Goal: Task Accomplishment & Management: Manage account settings

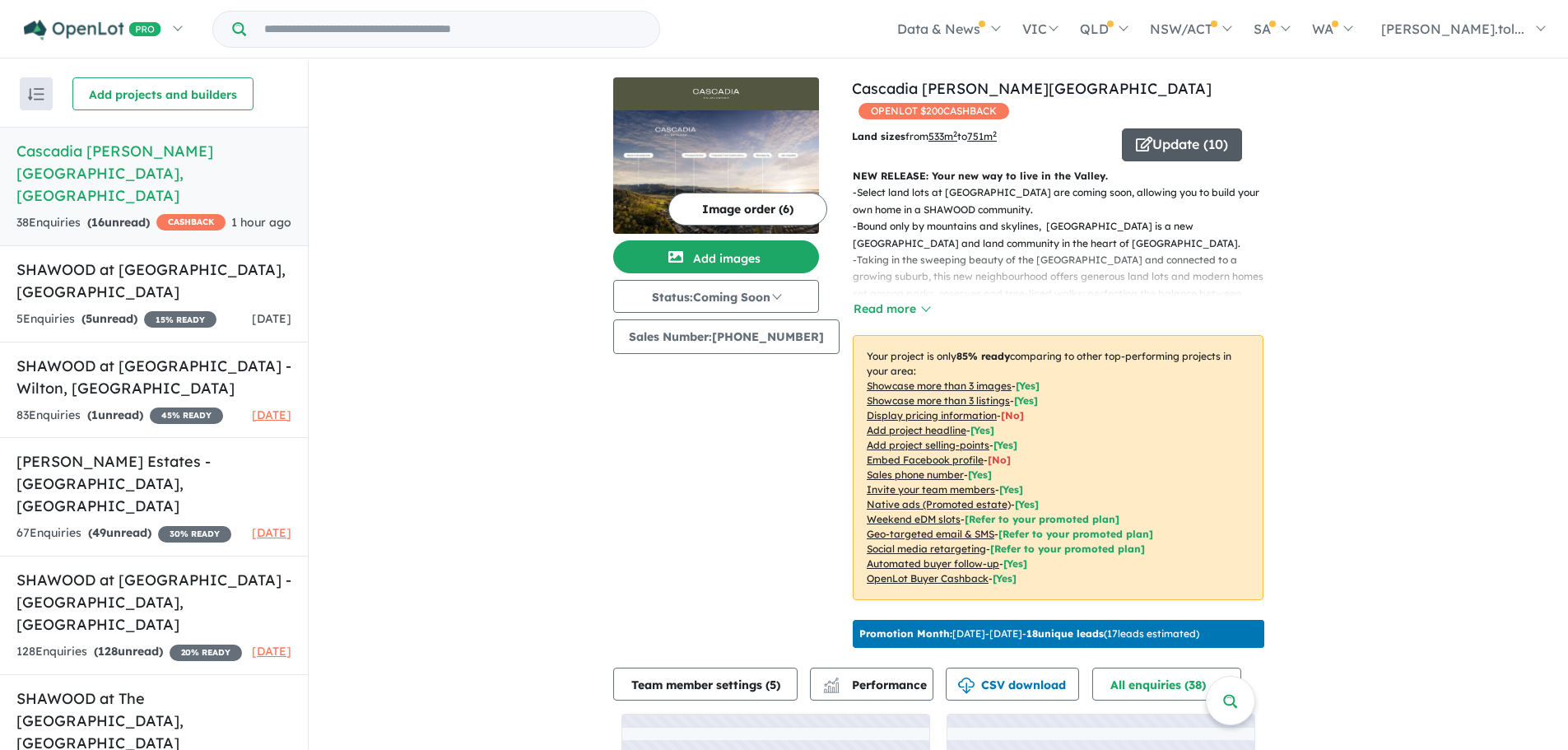
click at [1170, 143] on button "Update ( 10 )" at bounding box center [1181, 144] width 120 height 33
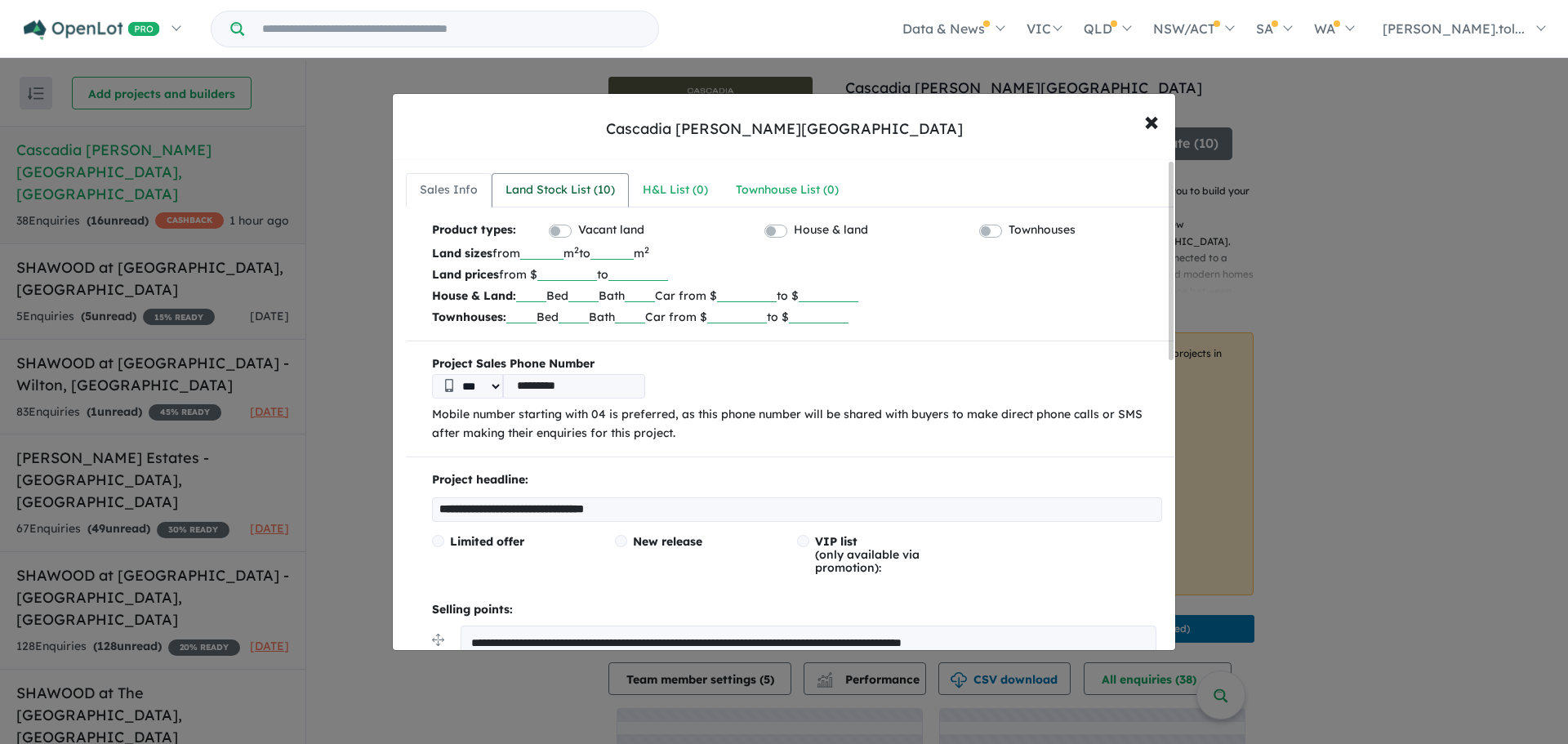
click at [567, 182] on div "Land Stock List ( 10 )" at bounding box center [560, 190] width 110 height 20
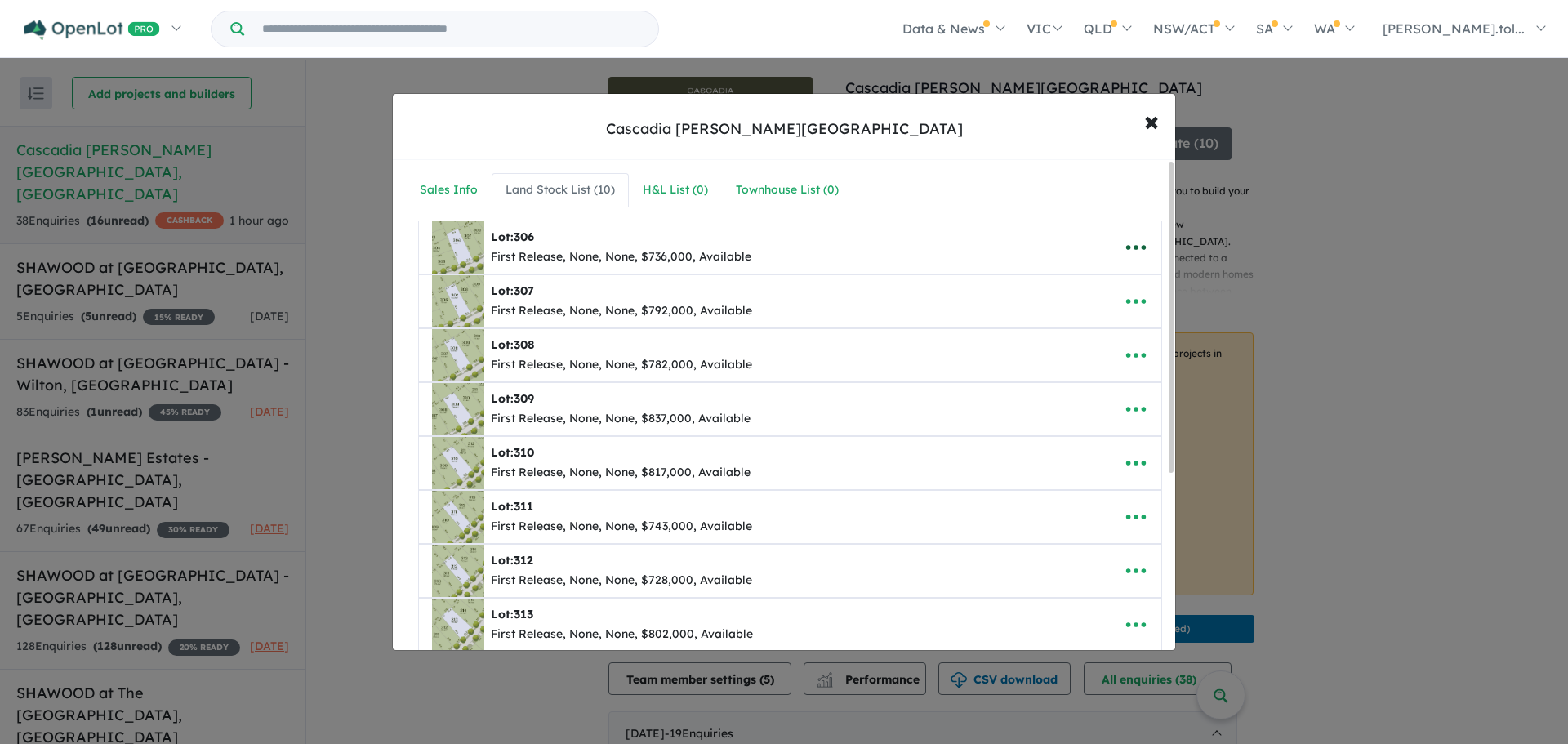
click at [1128, 253] on icon "button" at bounding box center [1136, 247] width 24 height 24
click at [1092, 288] on link "Edit" at bounding box center [1099, 287] width 121 height 37
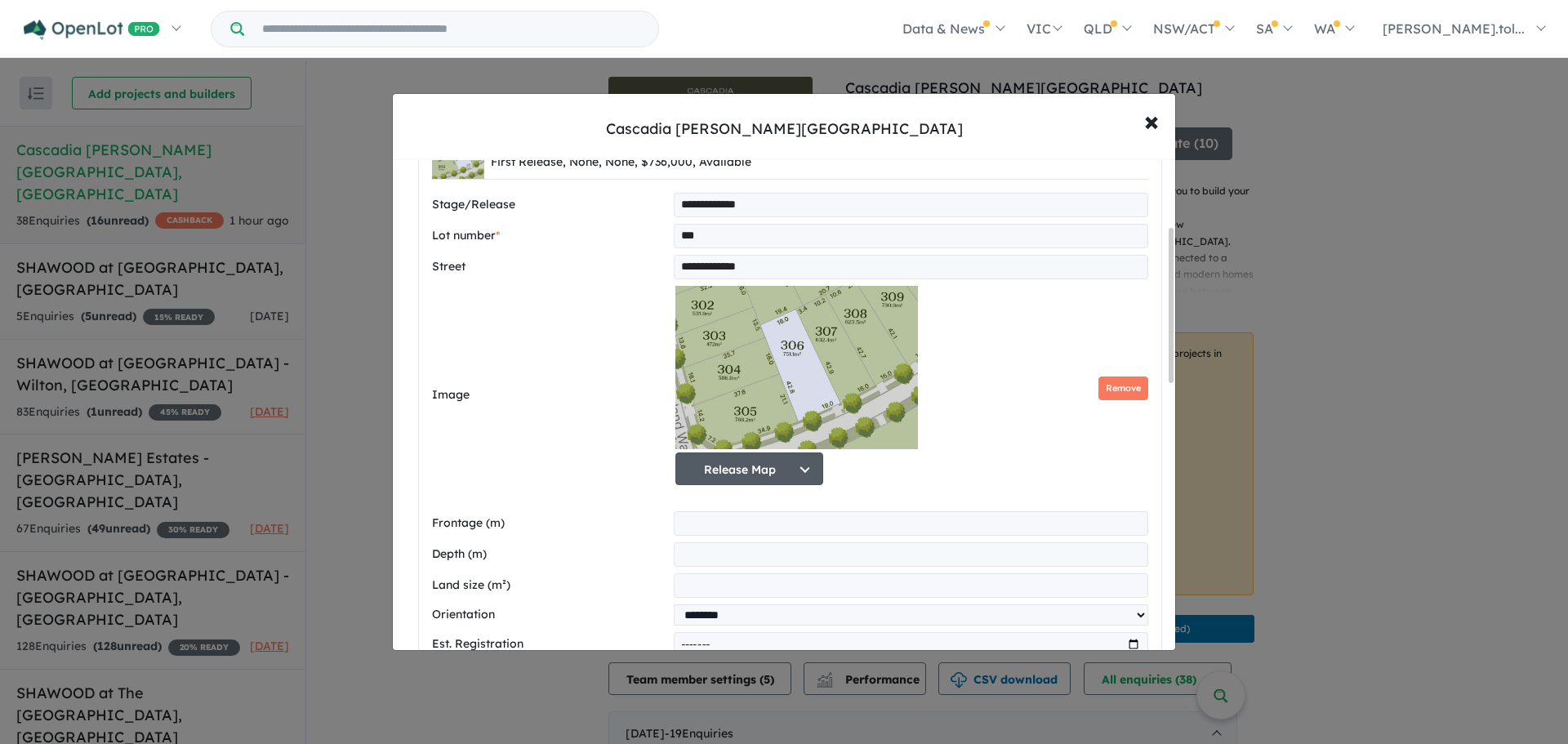
scroll to position [245, 0]
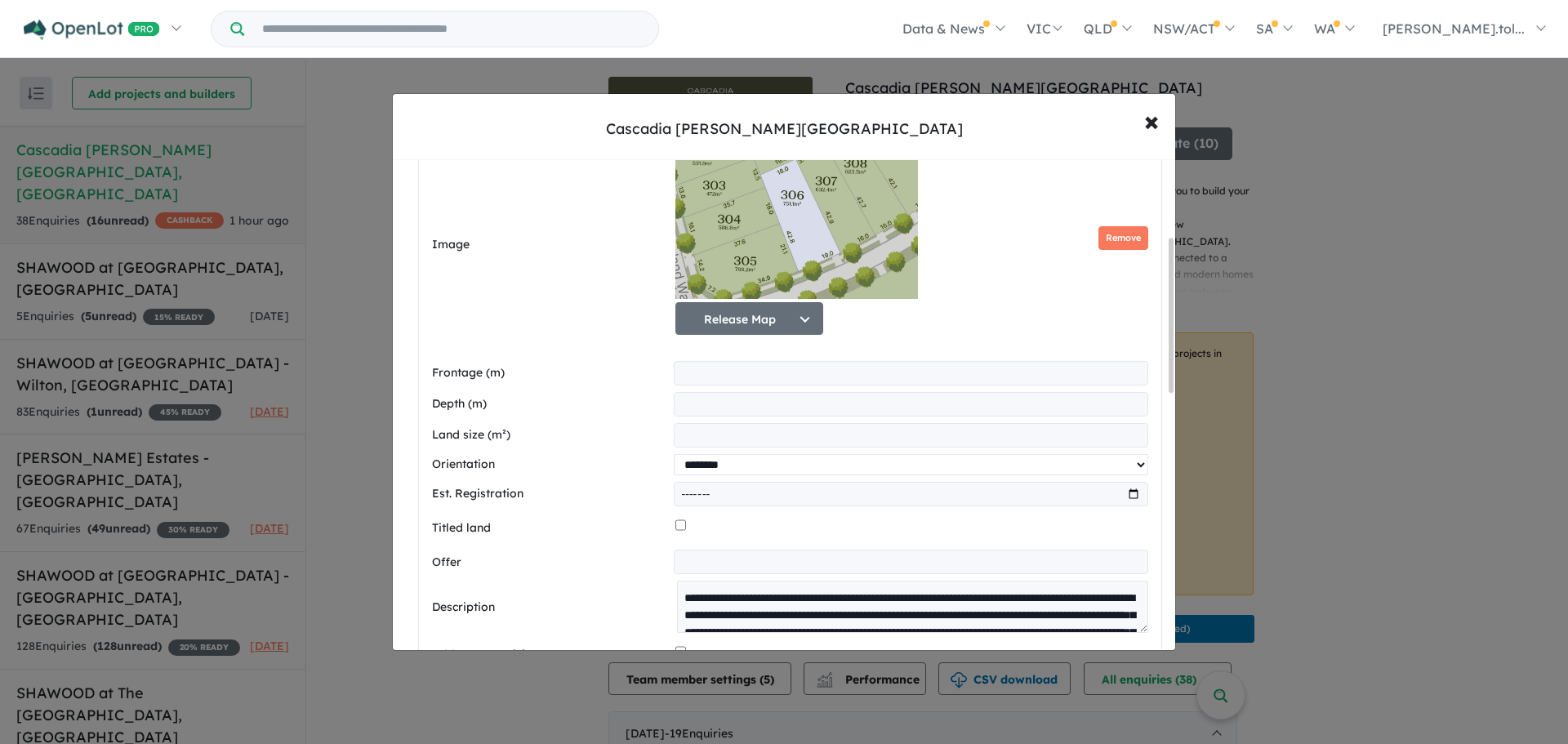
click at [729, 474] on select "**********" at bounding box center [911, 464] width 475 height 22
click at [723, 497] on input "month" at bounding box center [911, 494] width 475 height 24
drag, startPoint x: 1143, startPoint y: 502, endPoint x: 1125, endPoint y: 502, distance: 18.0
click at [1126, 502] on div "**********" at bounding box center [789, 416] width 742 height 774
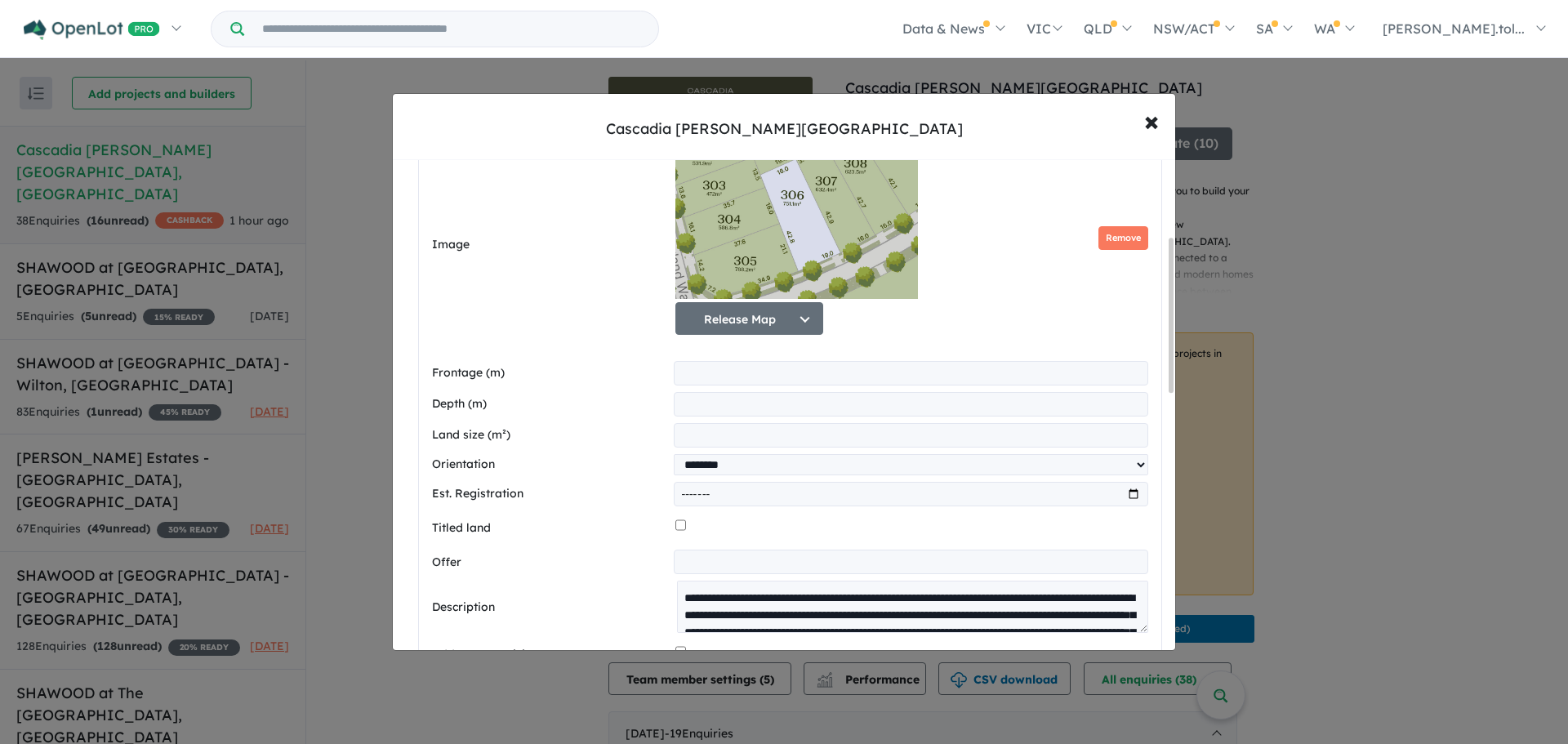
click at [1125, 502] on input "month" at bounding box center [911, 494] width 475 height 24
type input "*******"
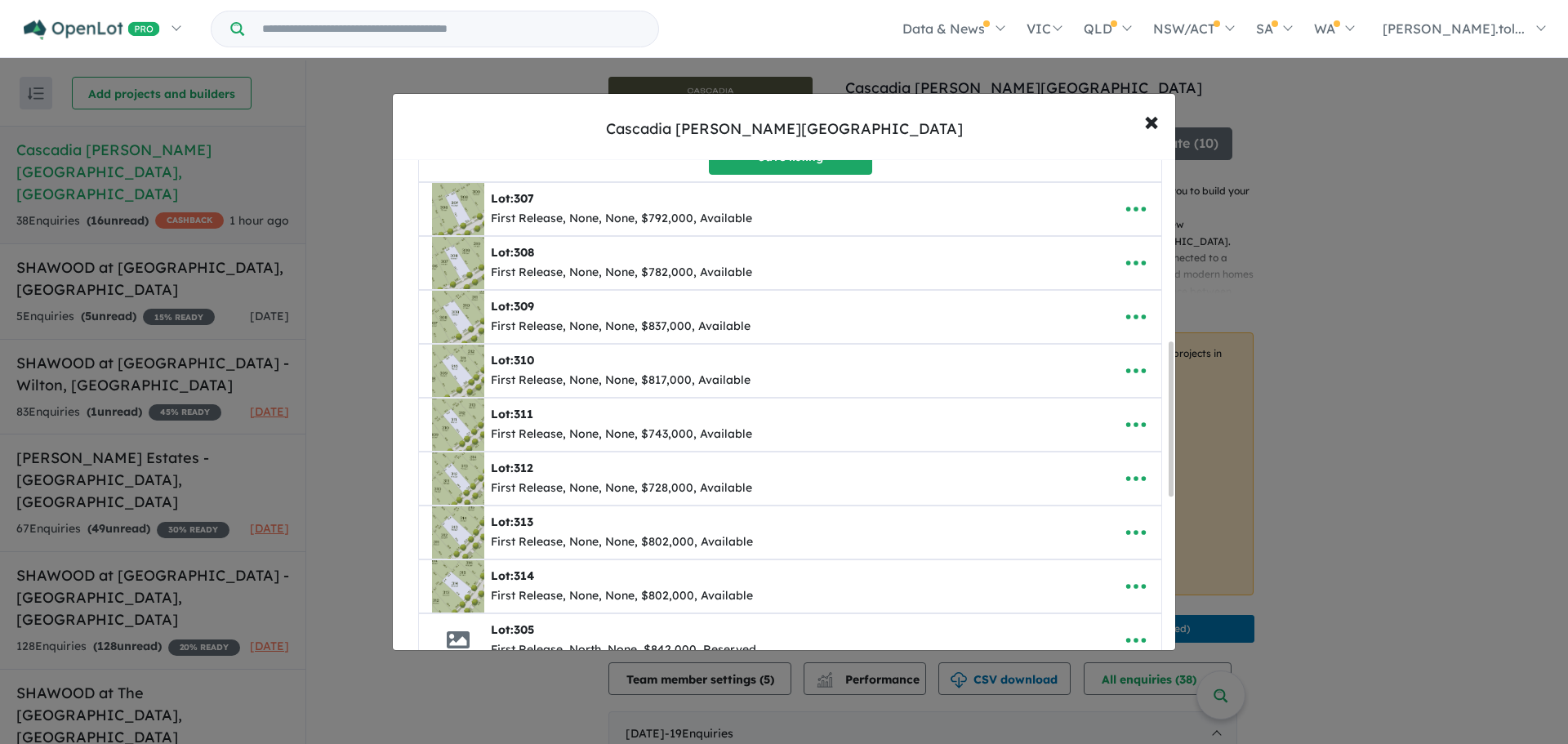
scroll to position [577, 0]
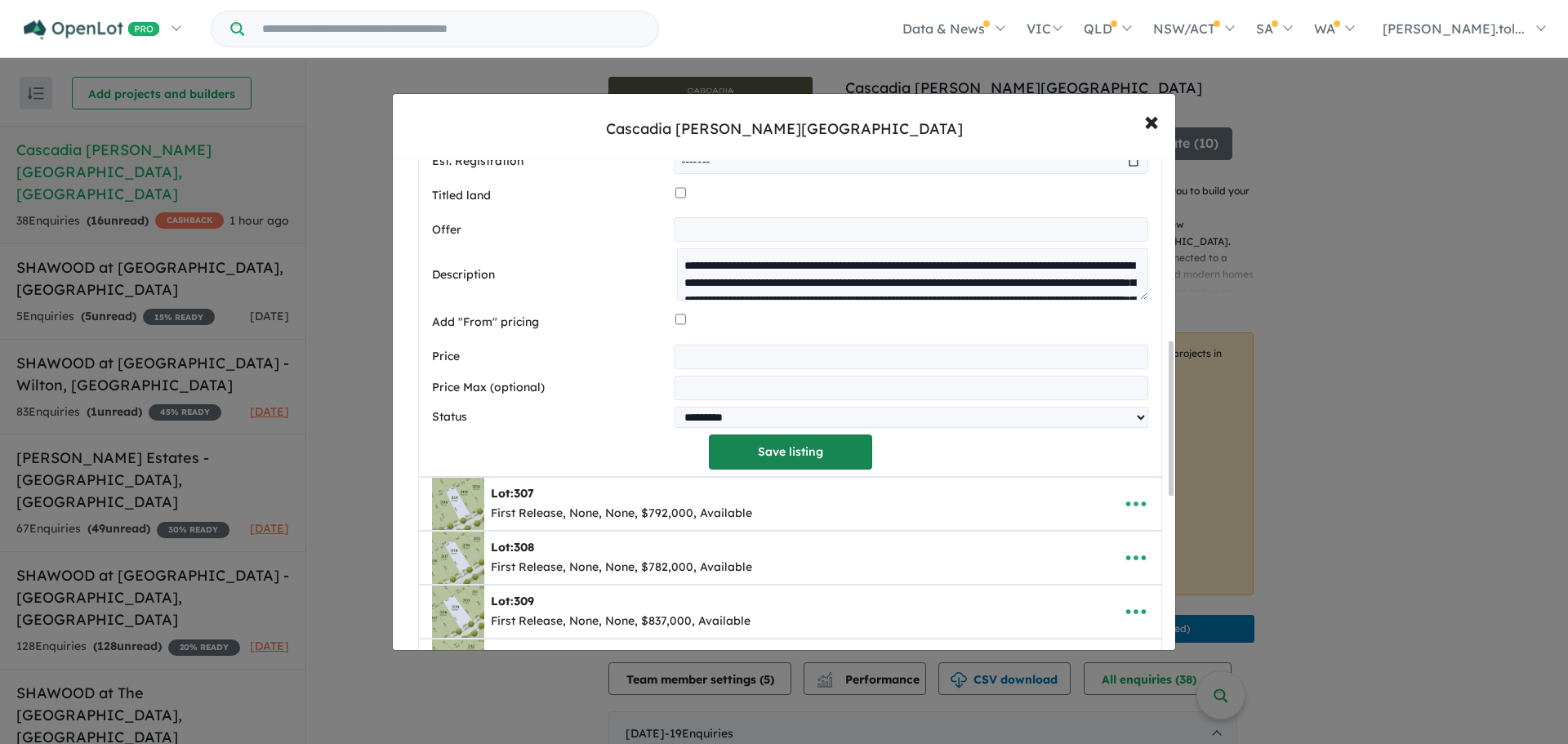
click at [770, 449] on button "Save listing" at bounding box center [790, 452] width 163 height 36
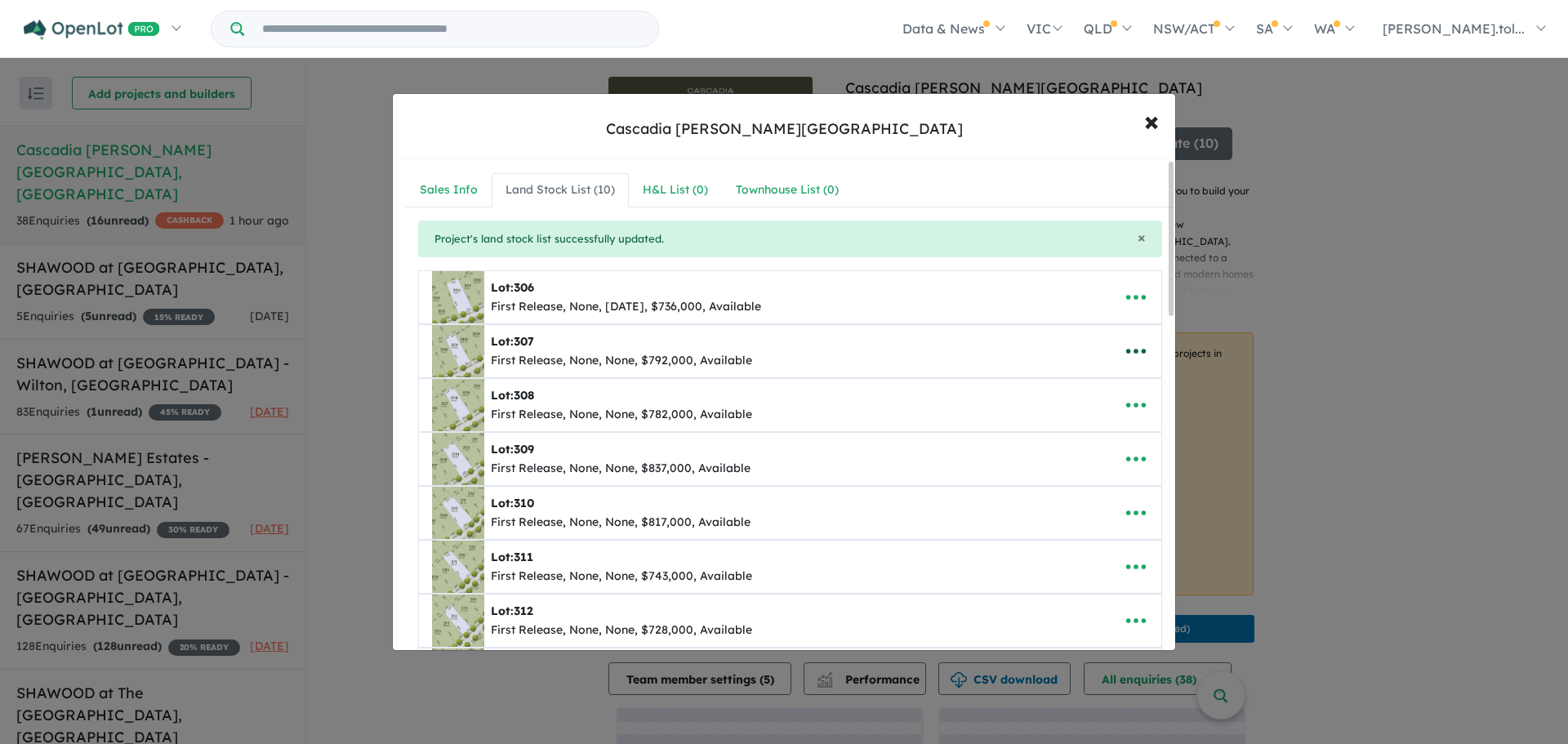
click at [1137, 353] on icon "button" at bounding box center [1136, 351] width 20 height 5
click at [1113, 377] on link "Edit" at bounding box center [1099, 391] width 121 height 37
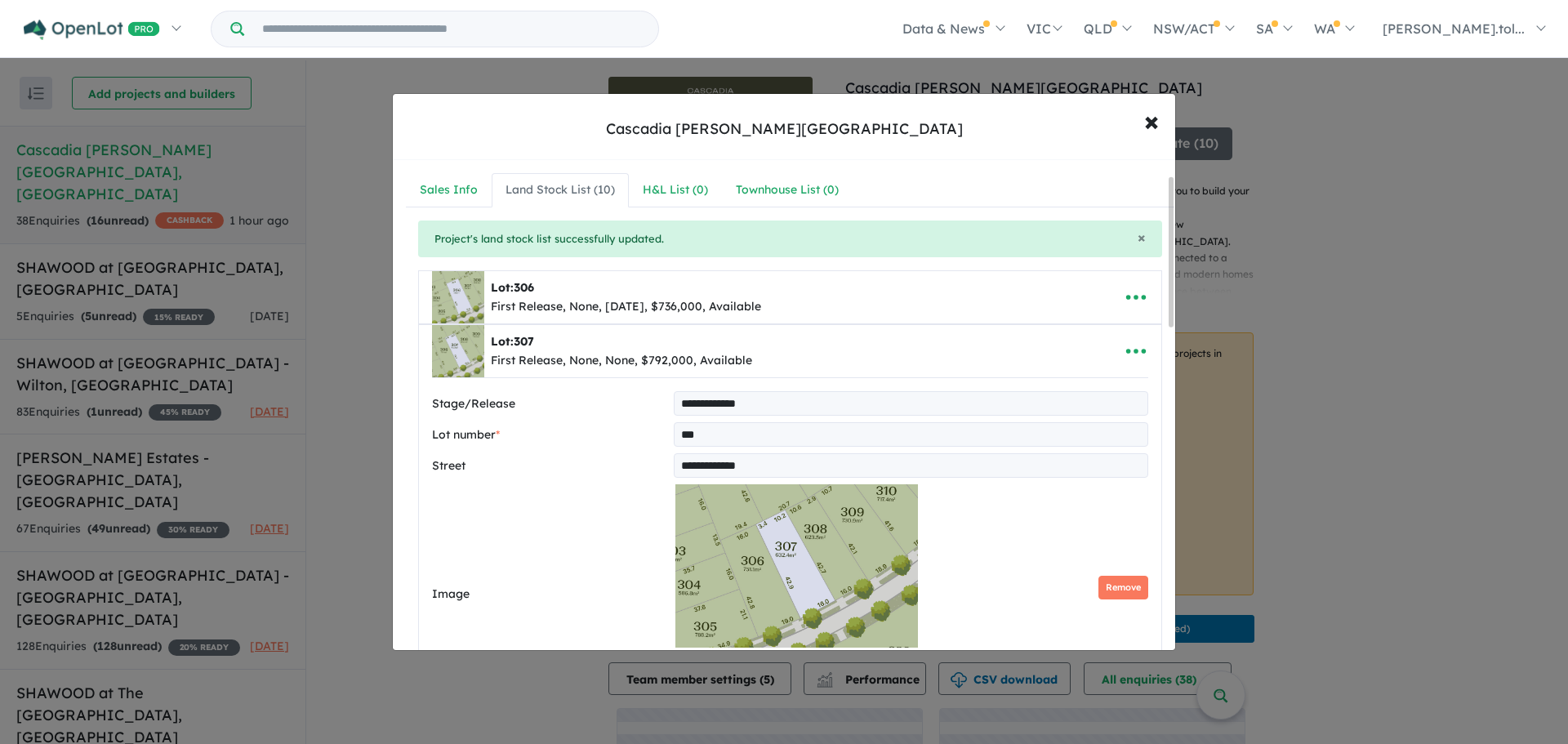
scroll to position [408, 0]
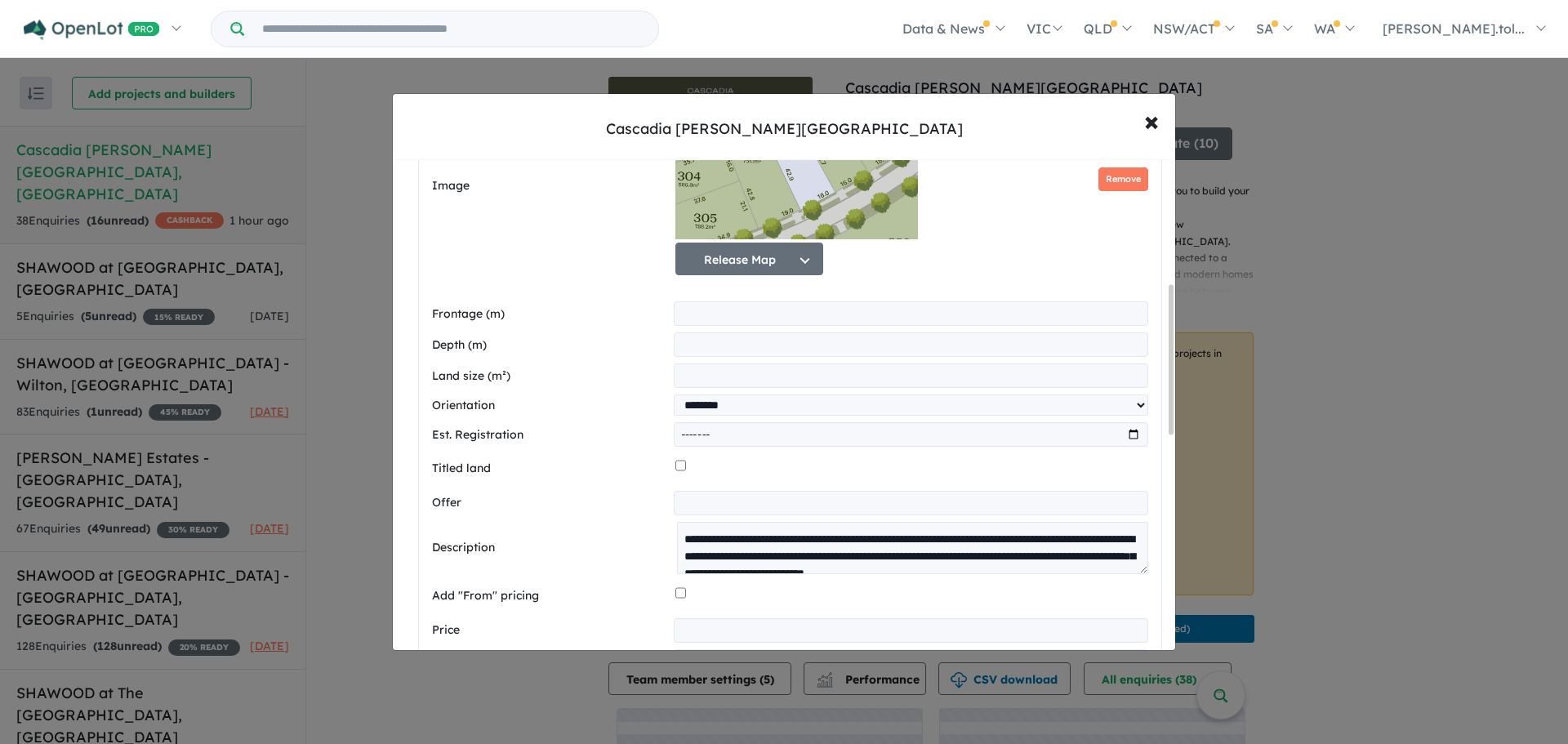
click at [816, 439] on input "month" at bounding box center [911, 434] width 475 height 24
click at [1133, 445] on input "month" at bounding box center [911, 434] width 475 height 24
type input "*******"
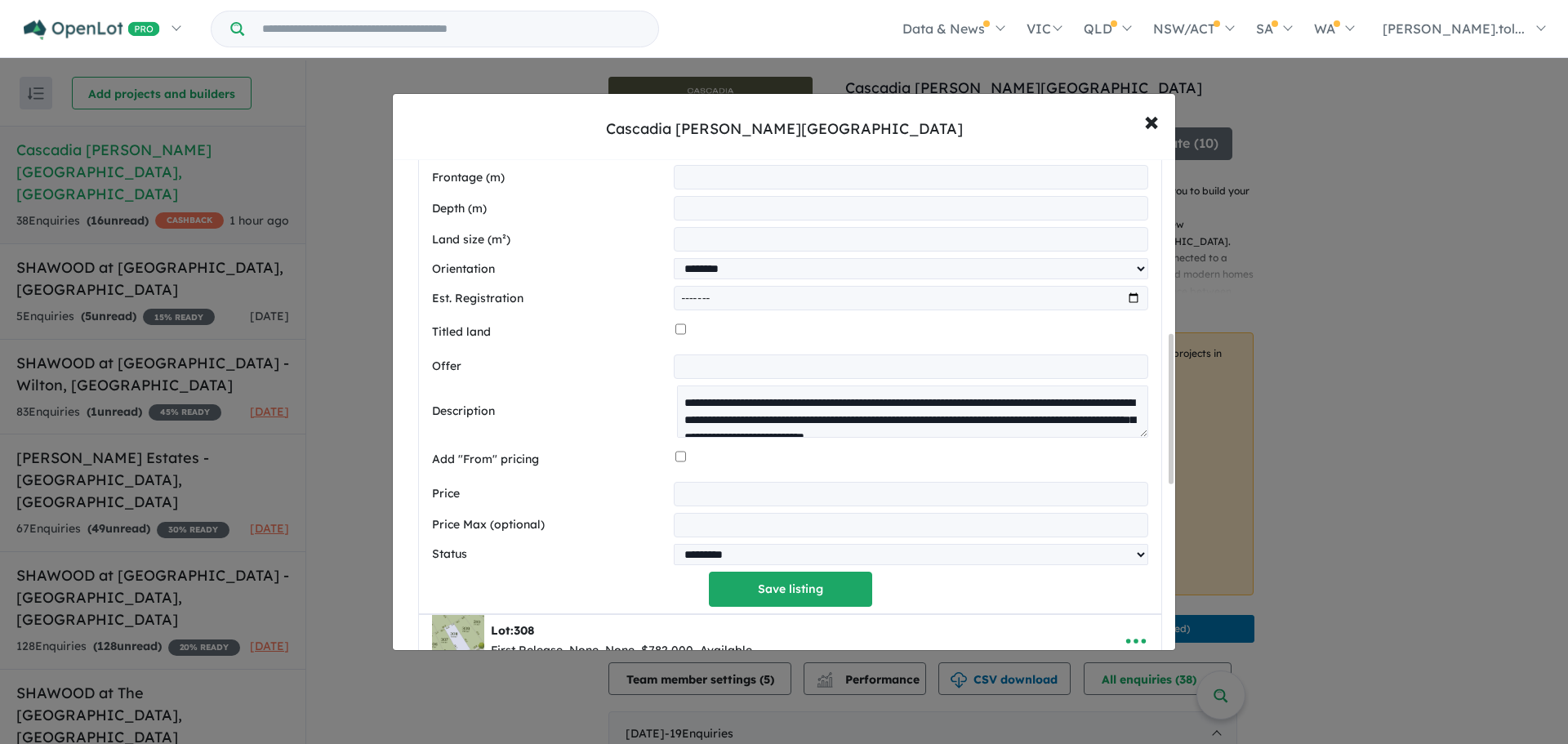
scroll to position [572, 0]
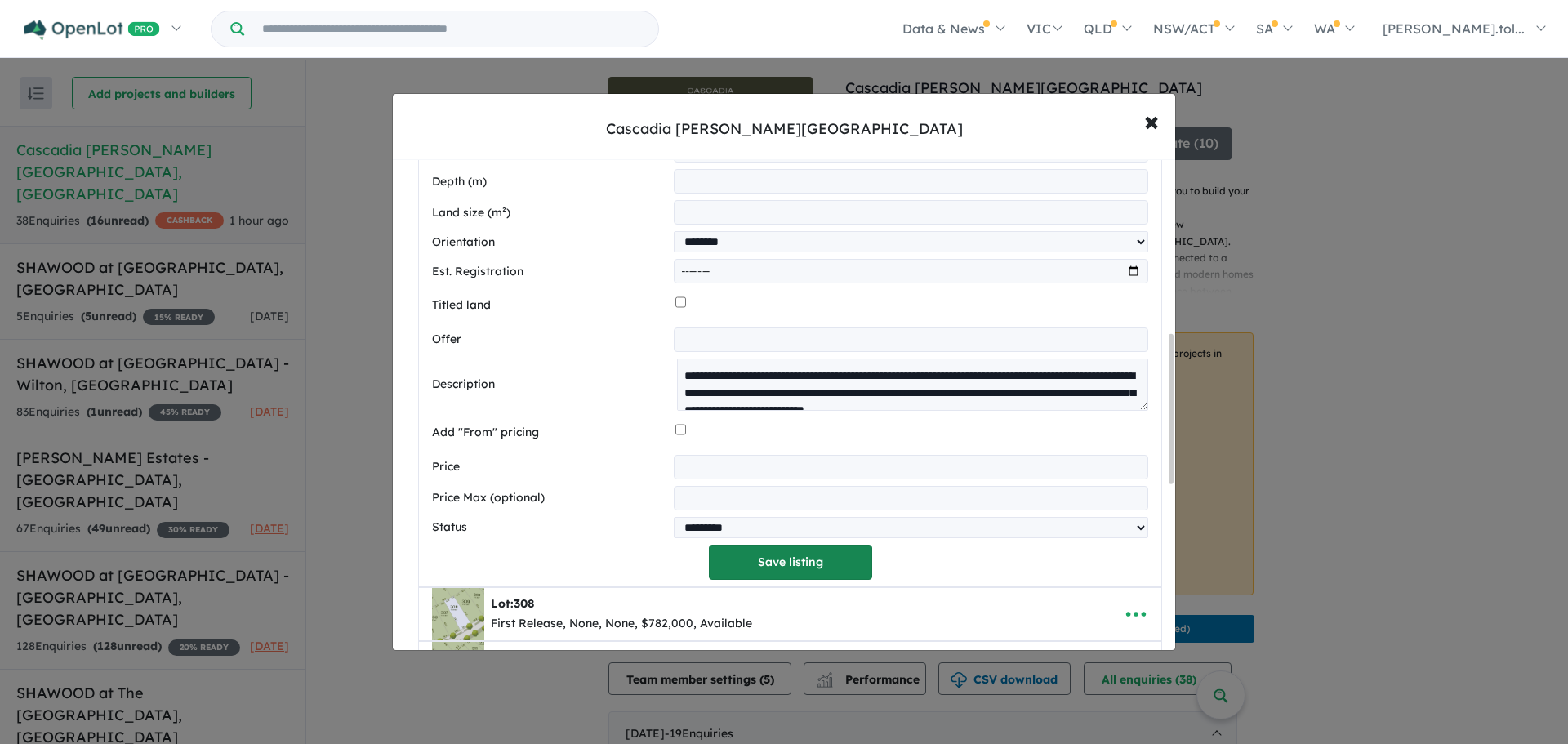
click at [789, 555] on button "Save listing" at bounding box center [790, 562] width 163 height 36
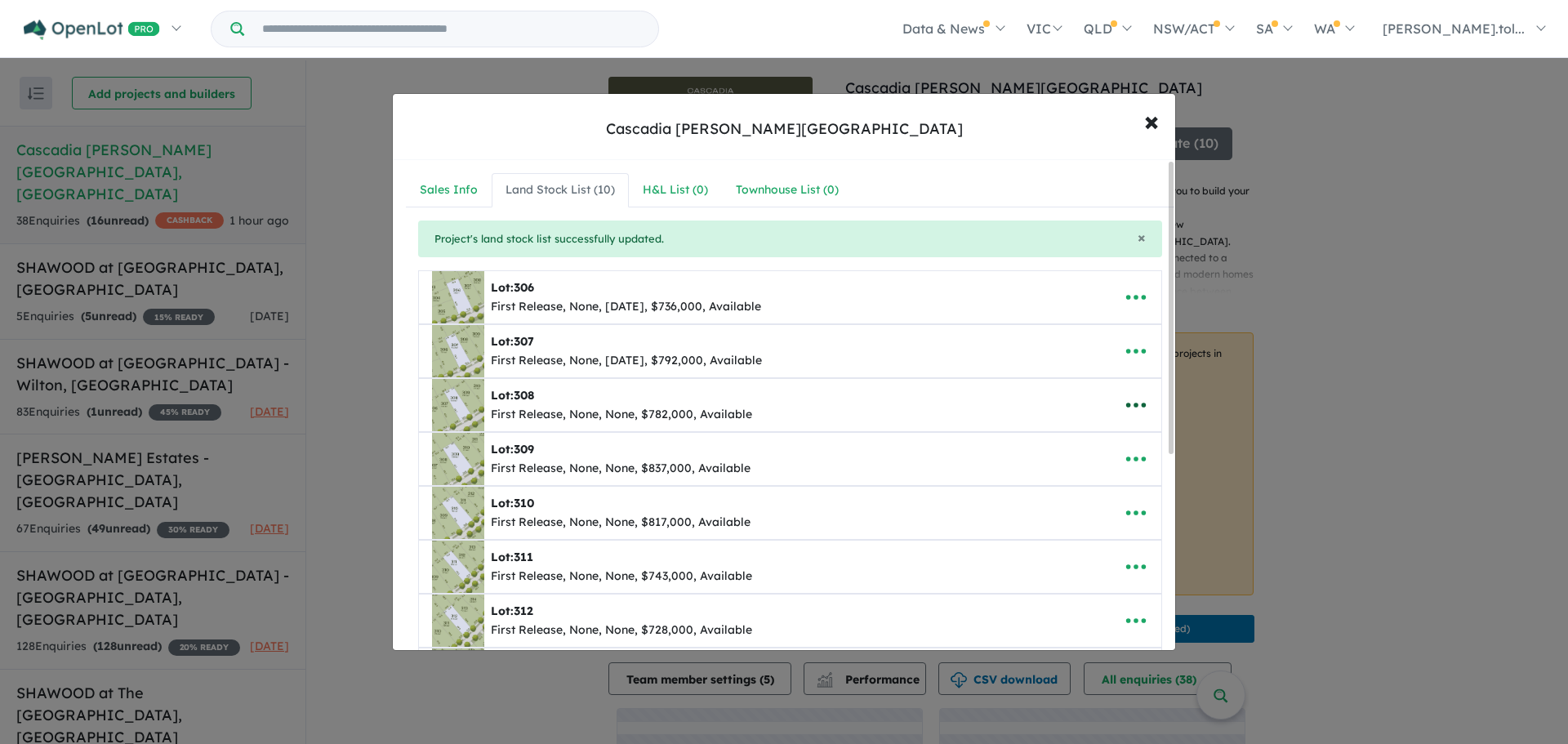
click at [1130, 395] on icon "button" at bounding box center [1136, 405] width 24 height 24
click at [1092, 434] on link "Edit" at bounding box center [1099, 445] width 121 height 37
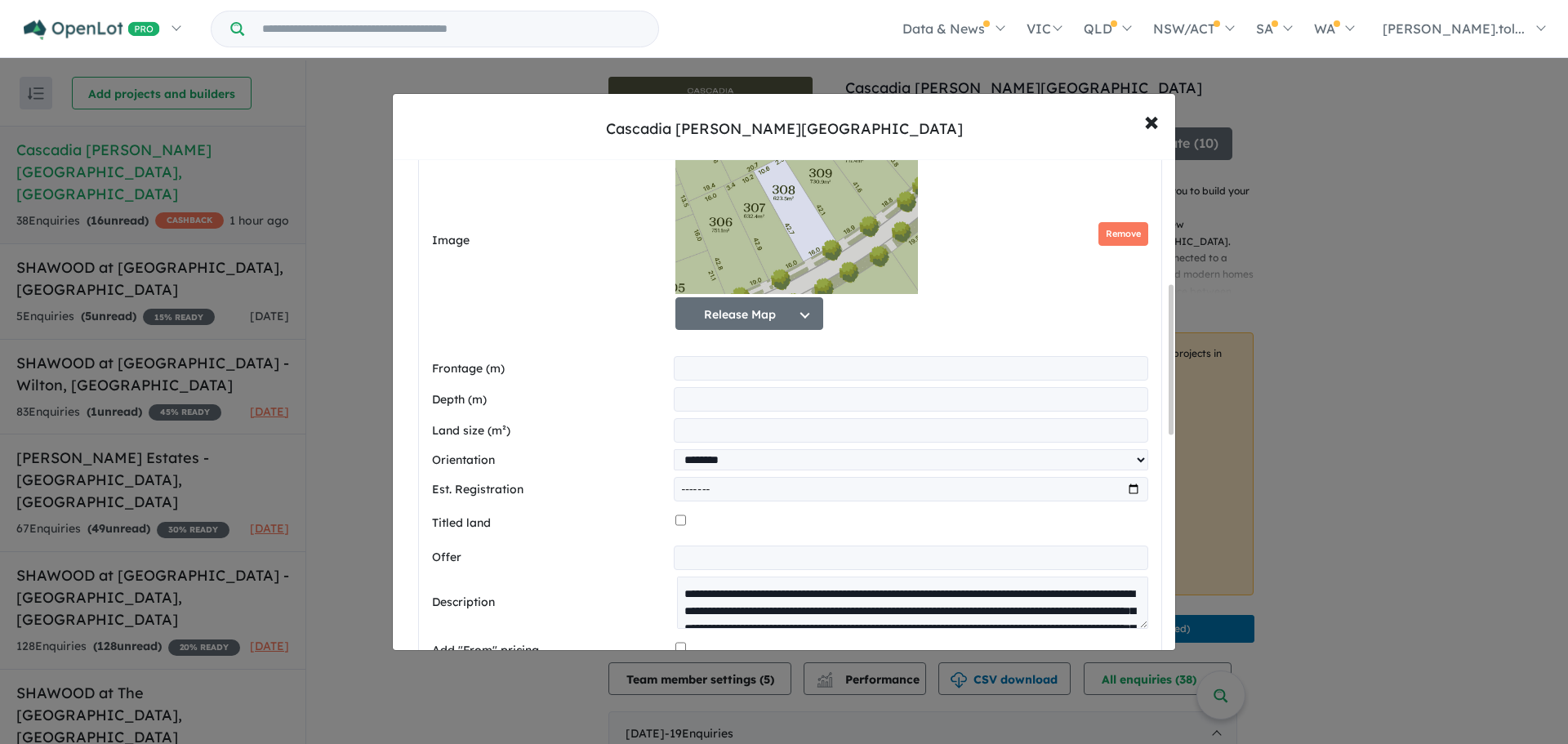
scroll to position [408, 0]
click at [1126, 489] on input "month" at bounding box center [911, 489] width 475 height 24
type input "*******"
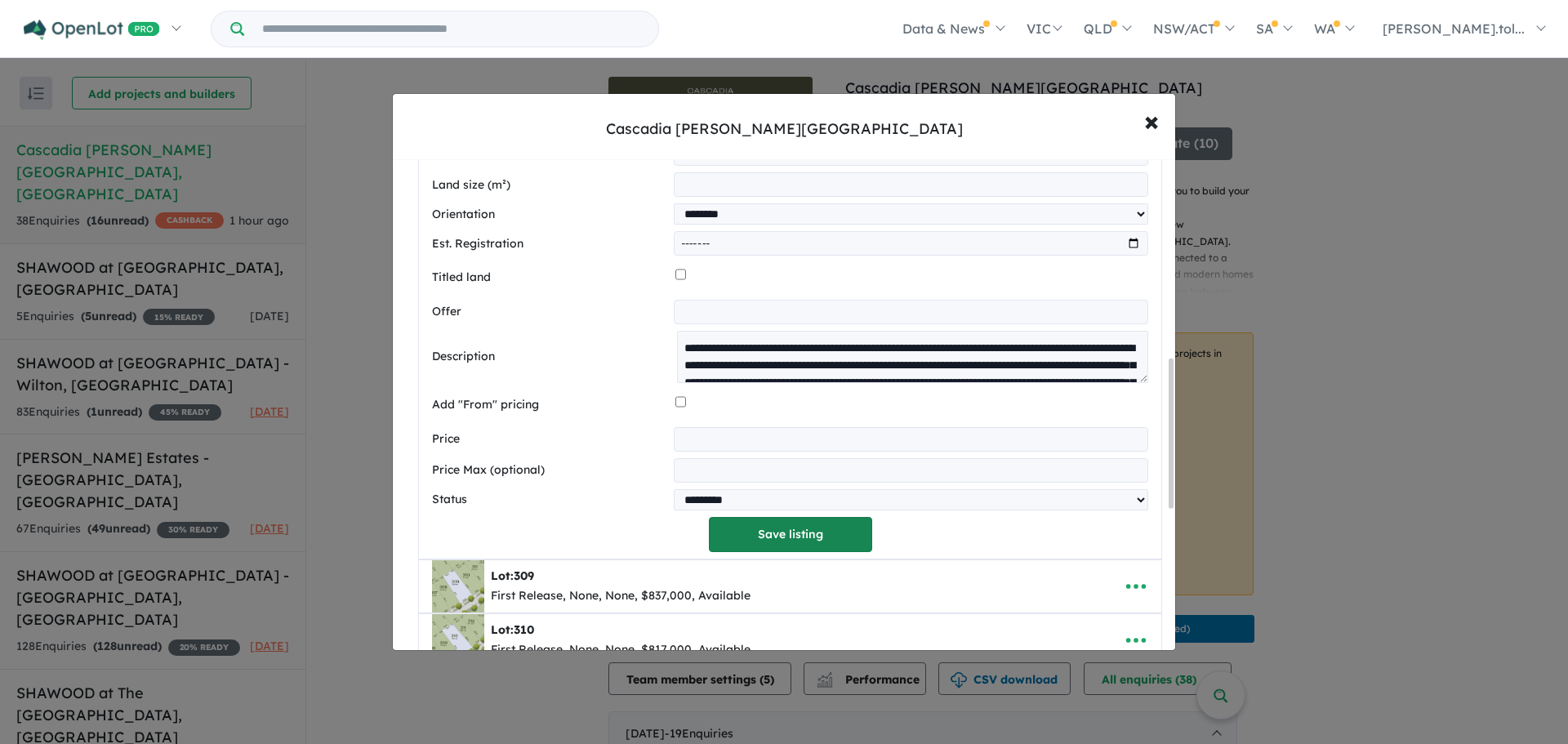
click at [758, 552] on button "Save listing" at bounding box center [790, 534] width 163 height 36
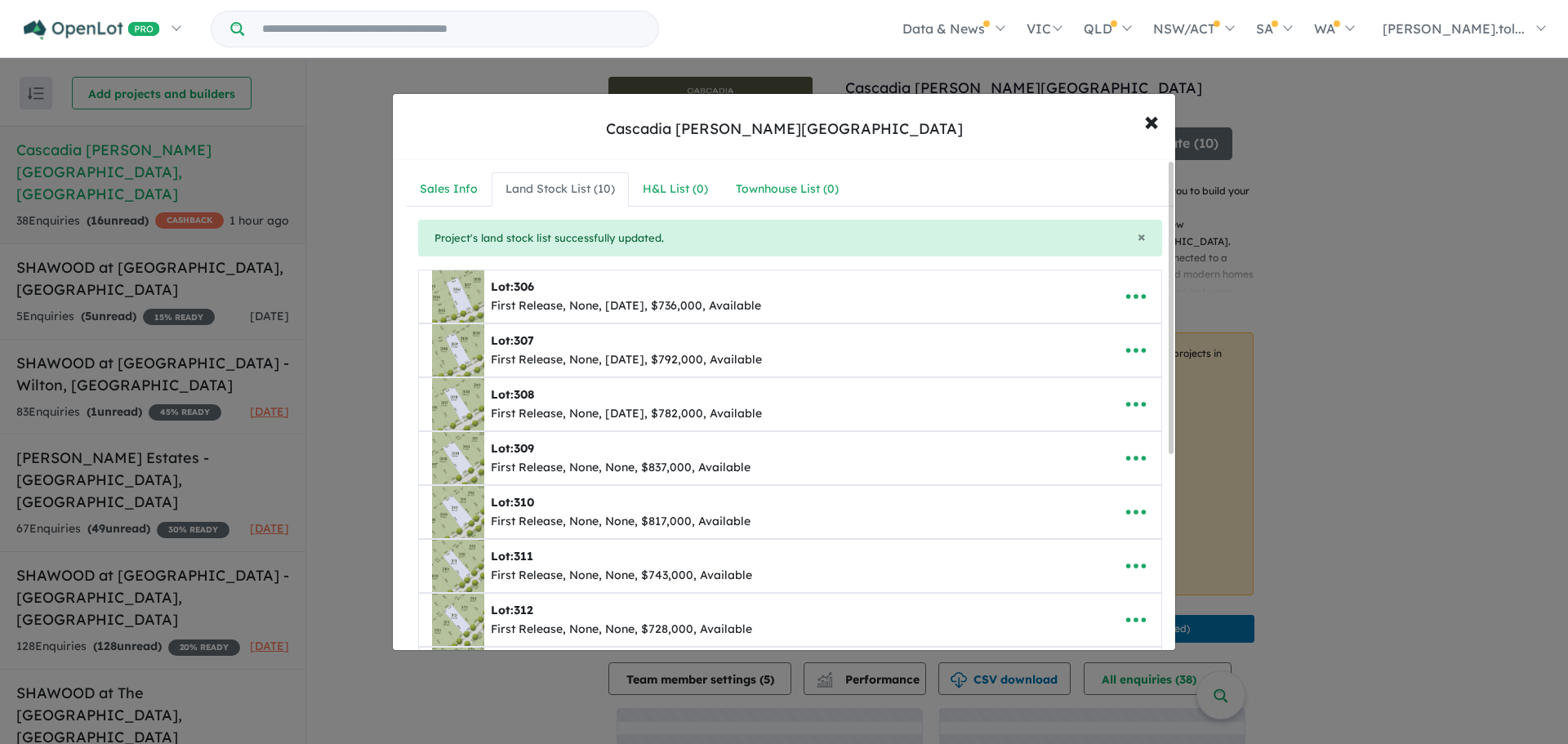
scroll to position [0, 0]
click at [1136, 446] on icon "button" at bounding box center [1136, 459] width 24 height 24
click at [1113, 487] on link "Edit" at bounding box center [1099, 499] width 121 height 37
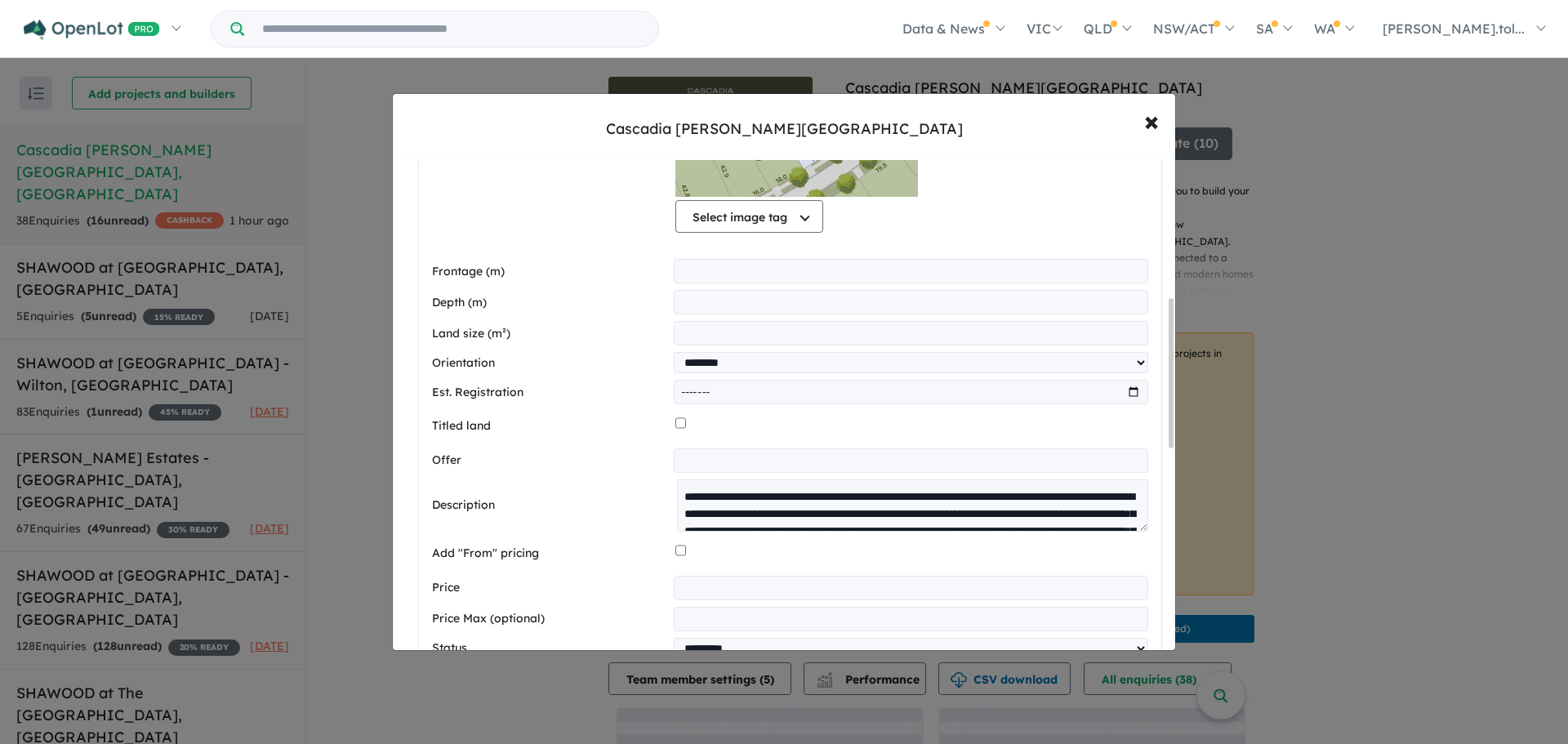
scroll to position [572, 0]
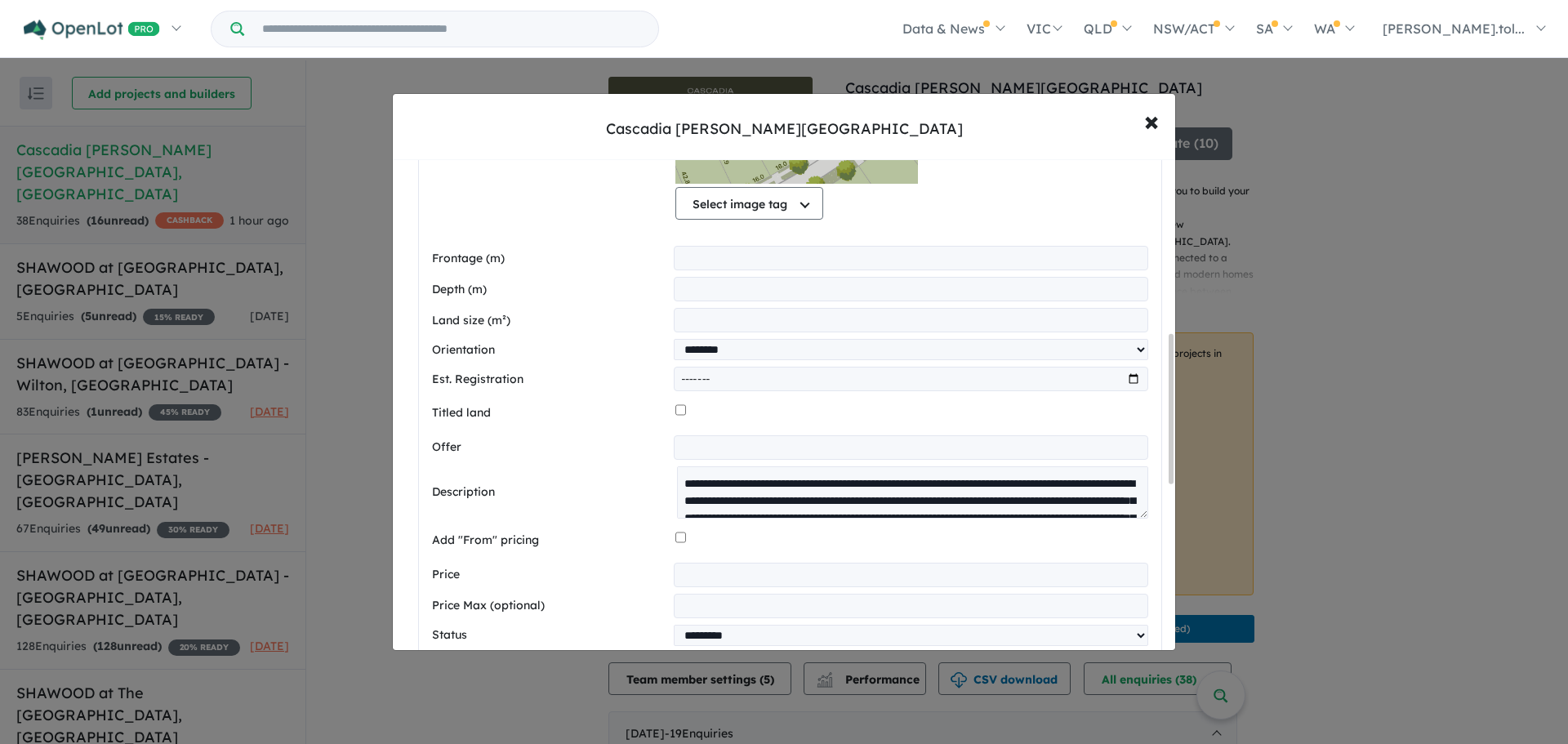
click at [1135, 379] on input "month" at bounding box center [911, 379] width 475 height 24
type input "*******"
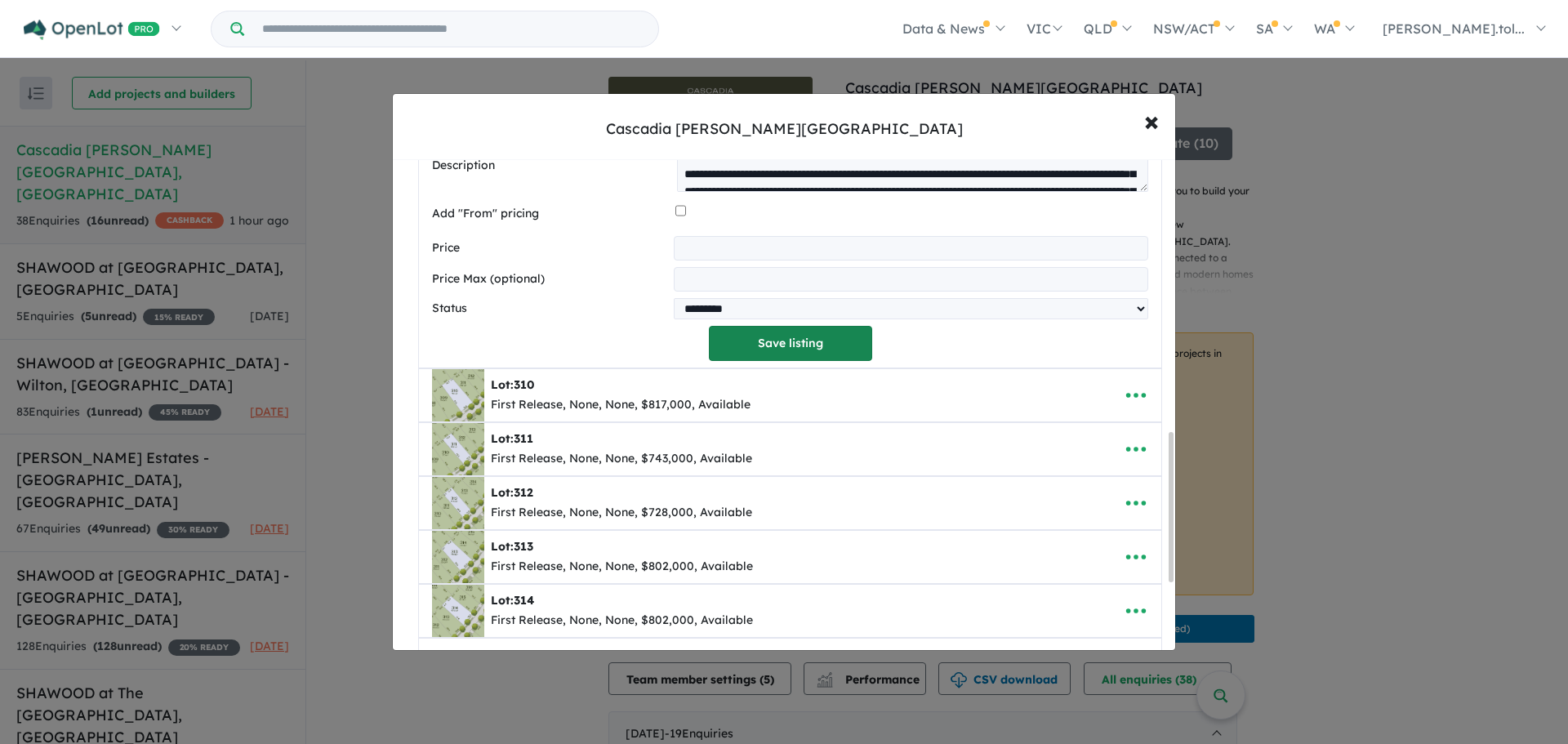
click at [809, 355] on button "Save listing" at bounding box center [790, 343] width 163 height 36
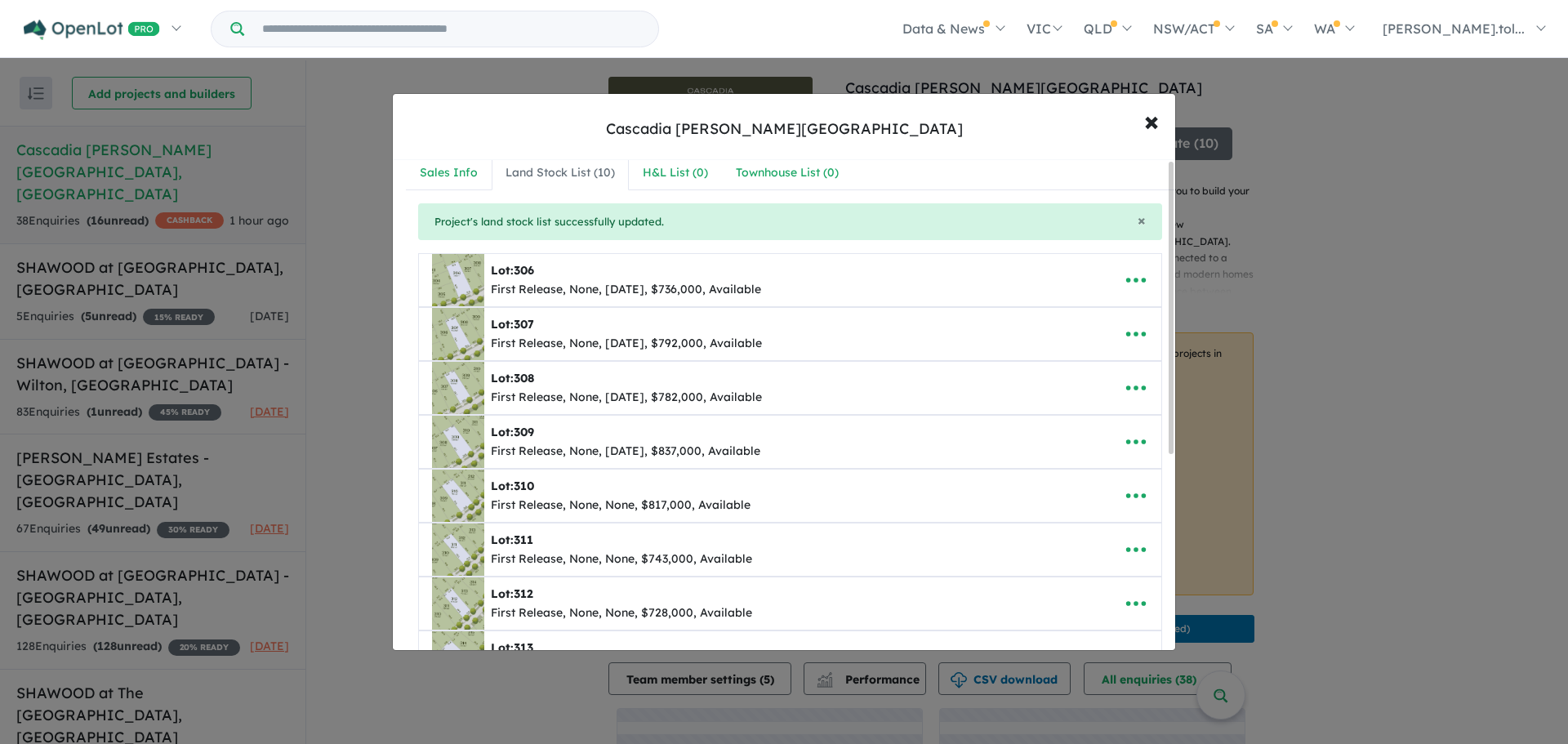
scroll to position [0, 0]
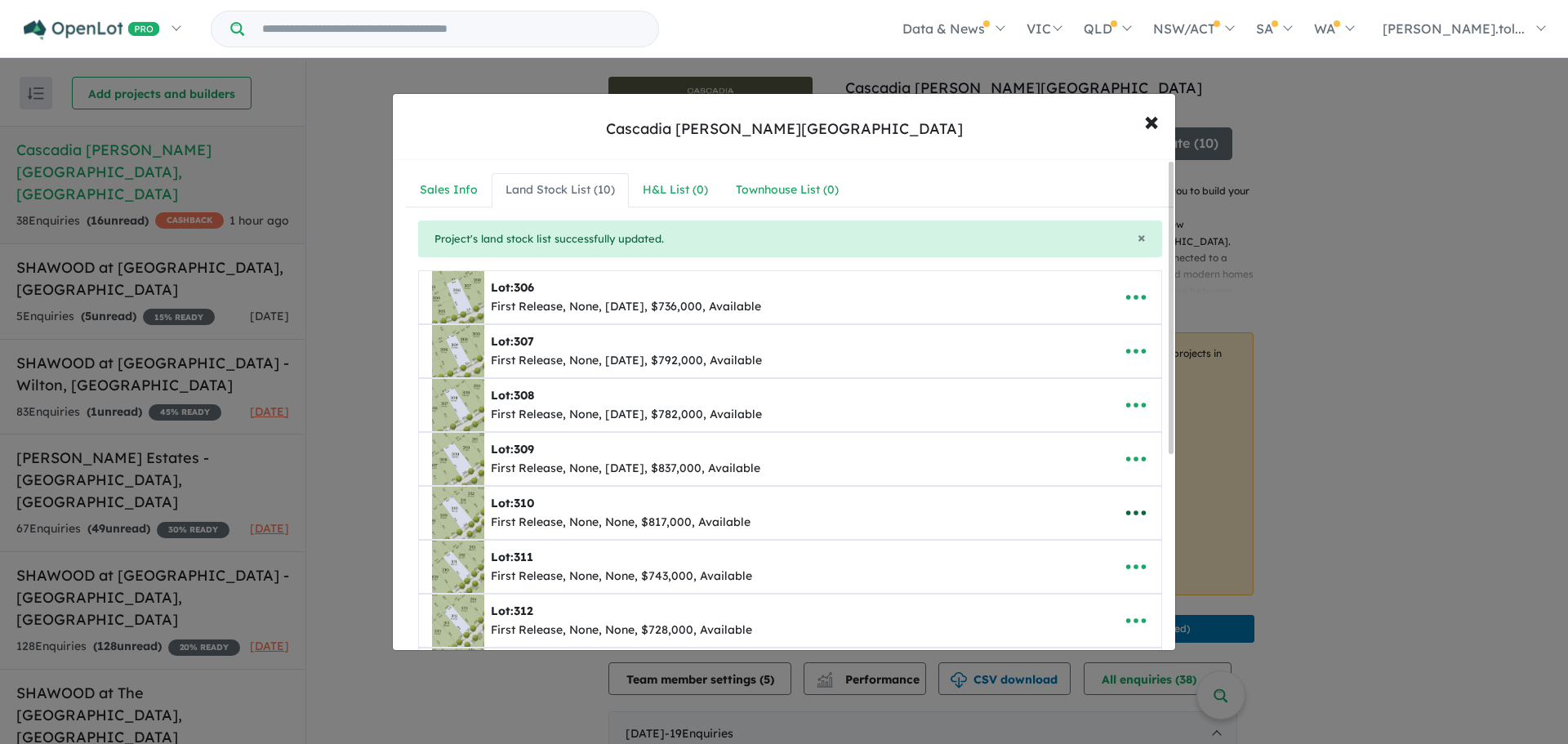
click at [1134, 517] on icon "button" at bounding box center [1136, 513] width 24 height 24
click at [1097, 548] on link "Edit" at bounding box center [1099, 552] width 121 height 37
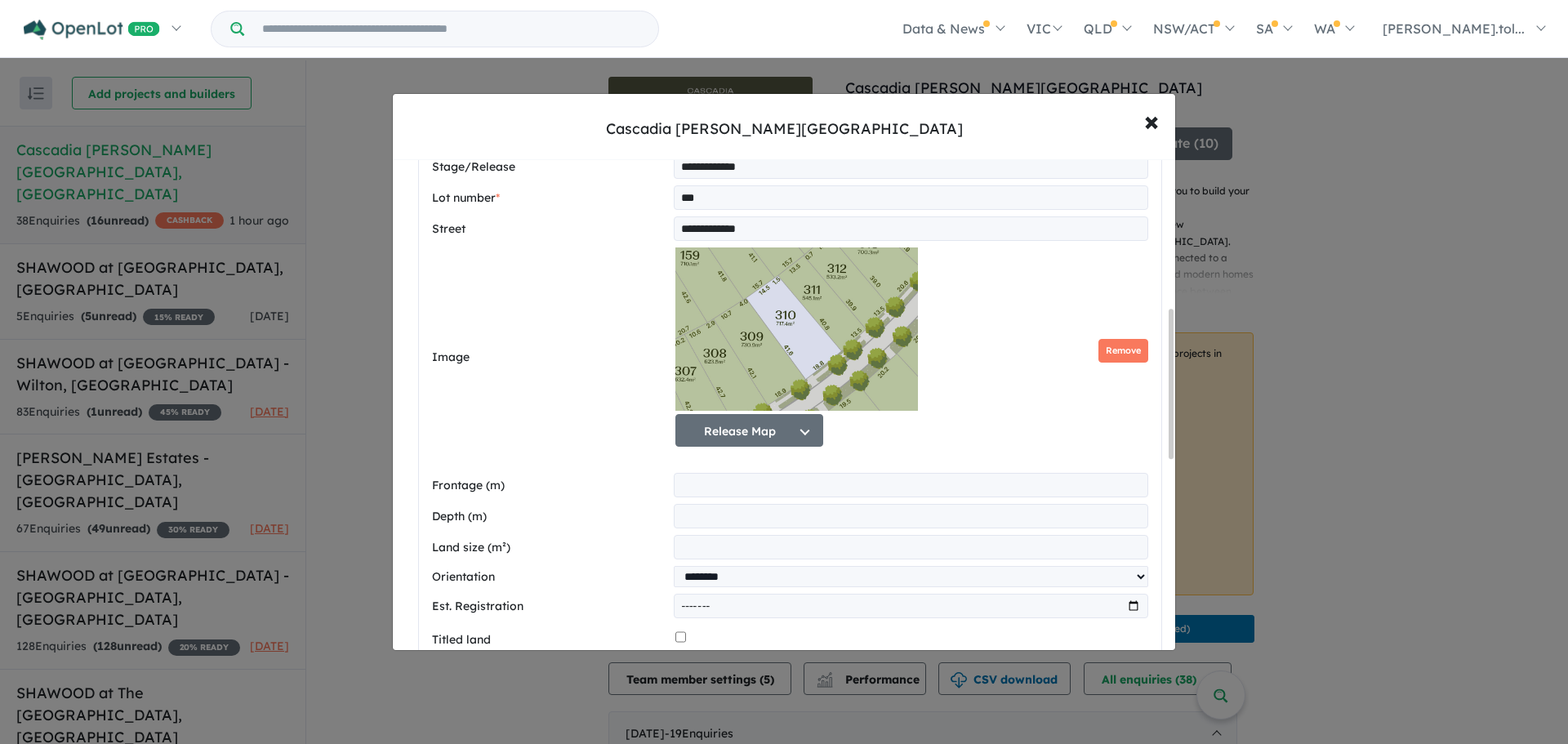
scroll to position [489, 0]
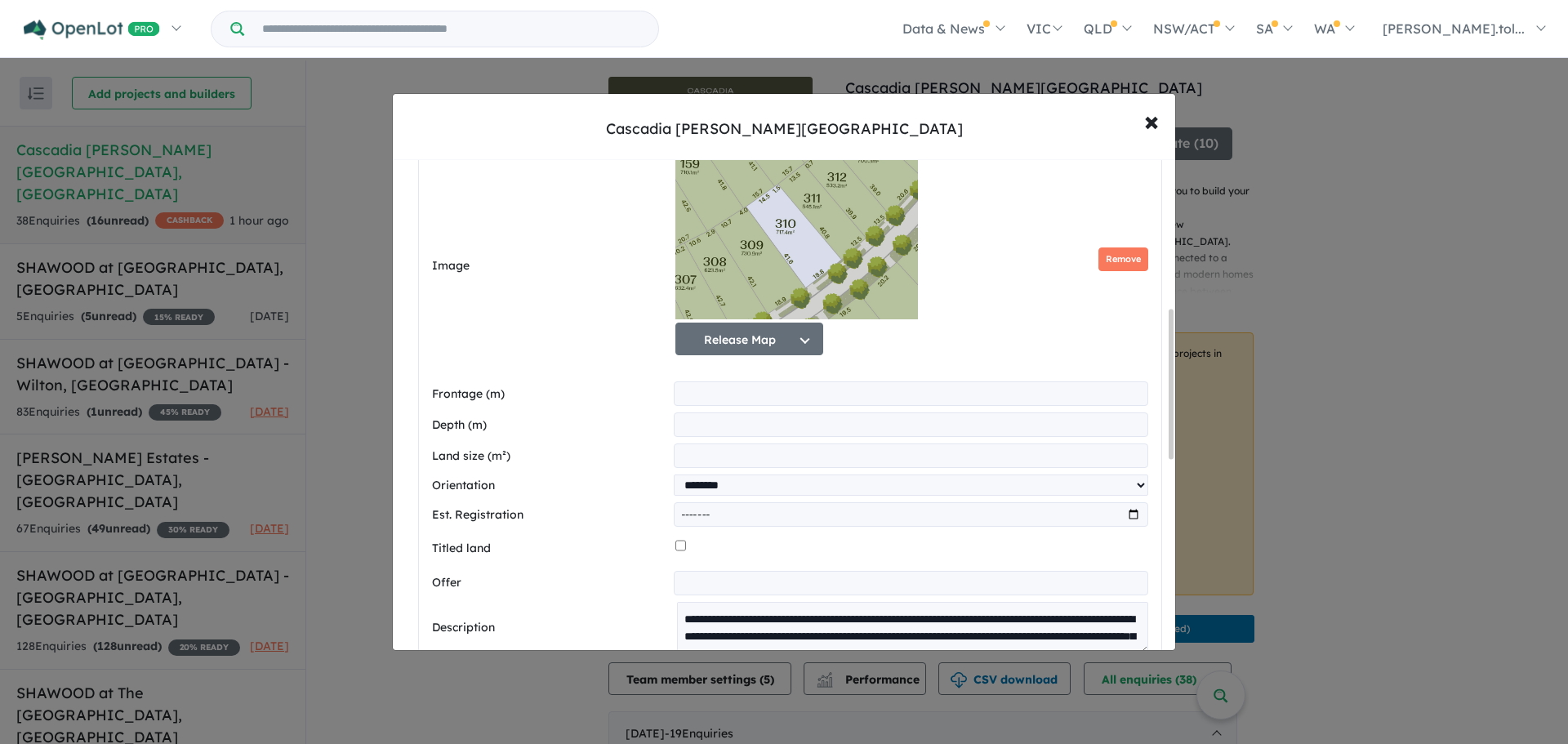
click at [1116, 515] on input "month" at bounding box center [911, 514] width 475 height 24
click at [1124, 515] on input "month" at bounding box center [911, 514] width 475 height 24
type input "*******"
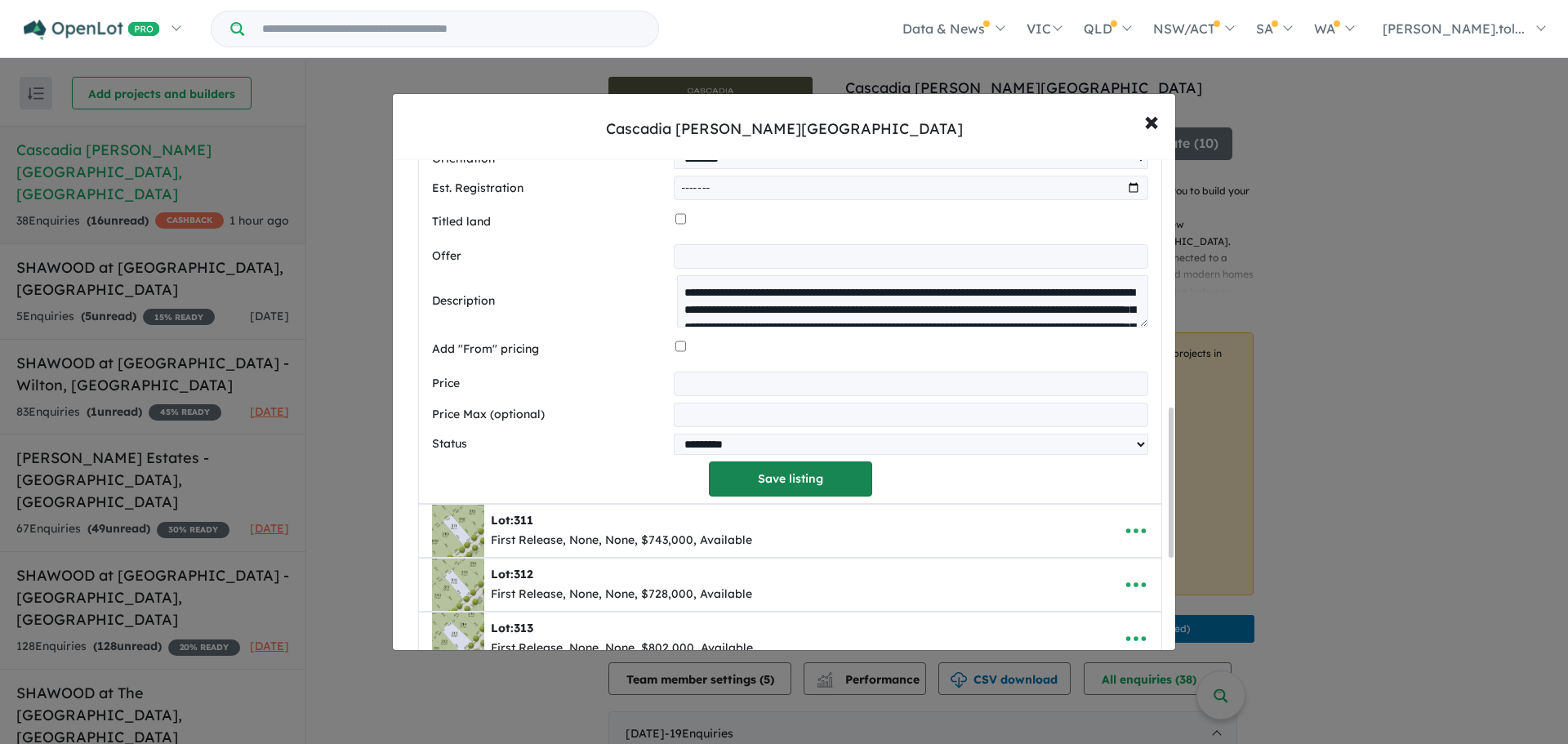
click at [766, 488] on button "Save listing" at bounding box center [790, 479] width 163 height 36
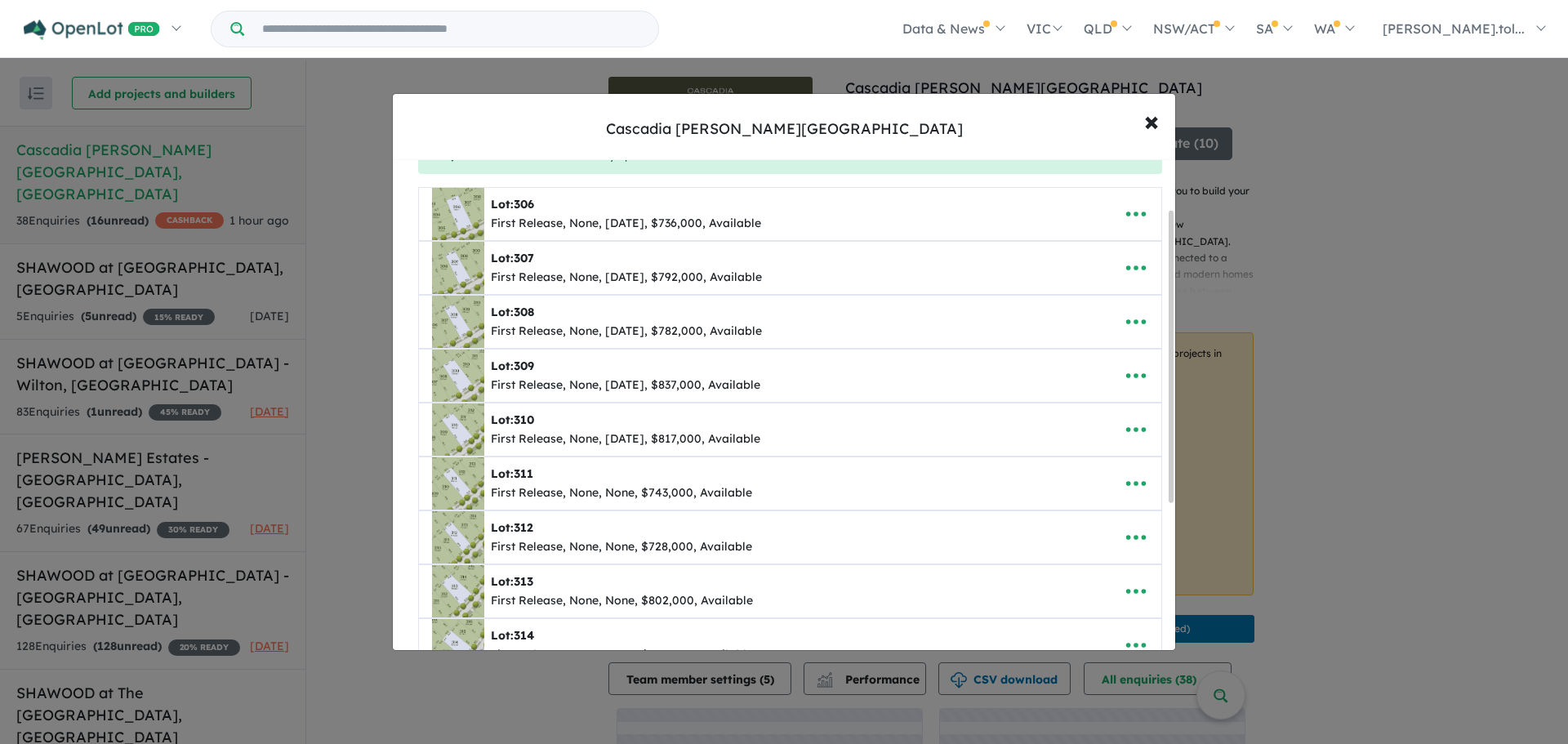
scroll to position [245, 0]
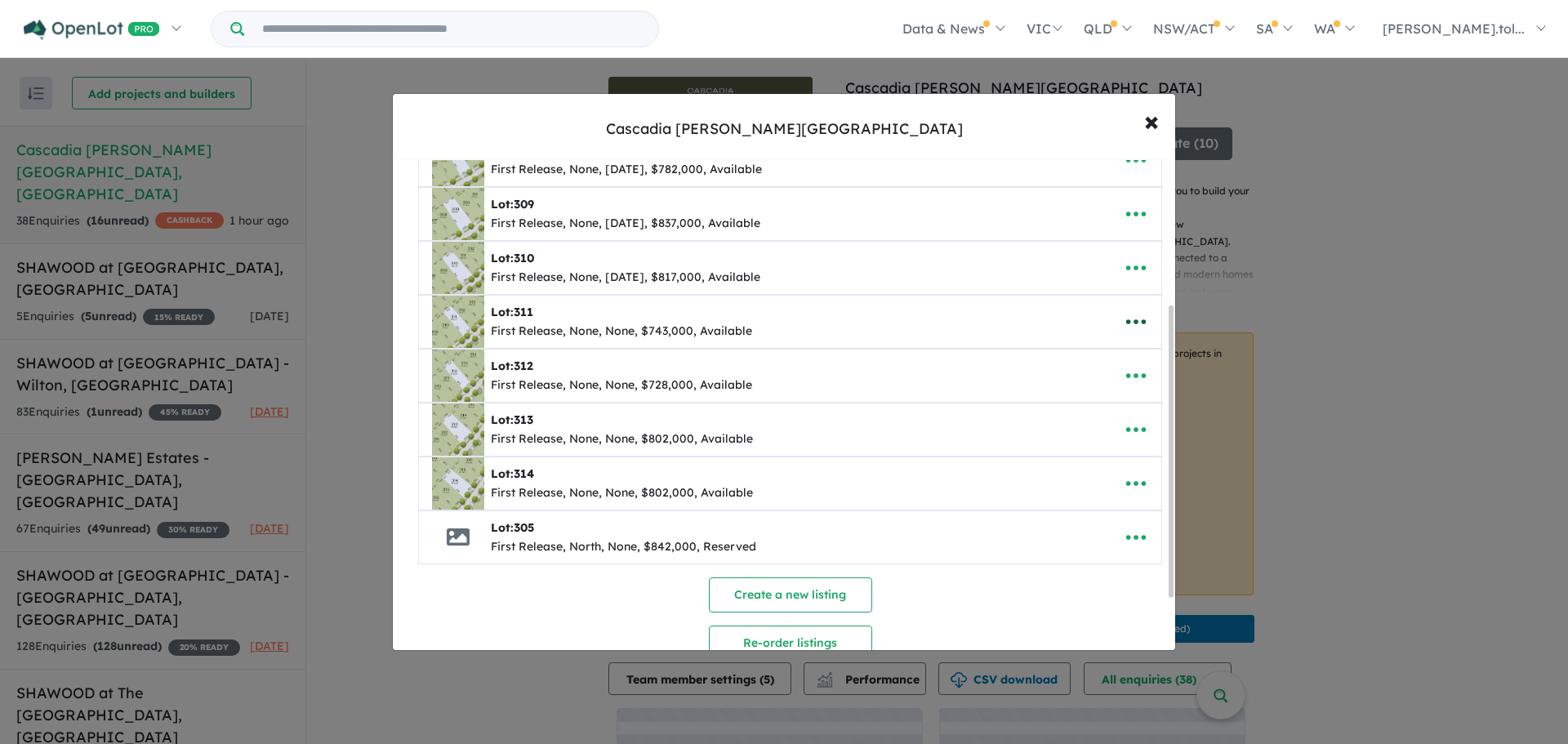
click at [1136, 327] on icon "button" at bounding box center [1136, 322] width 24 height 24
click at [1111, 369] on link "Edit" at bounding box center [1099, 361] width 121 height 37
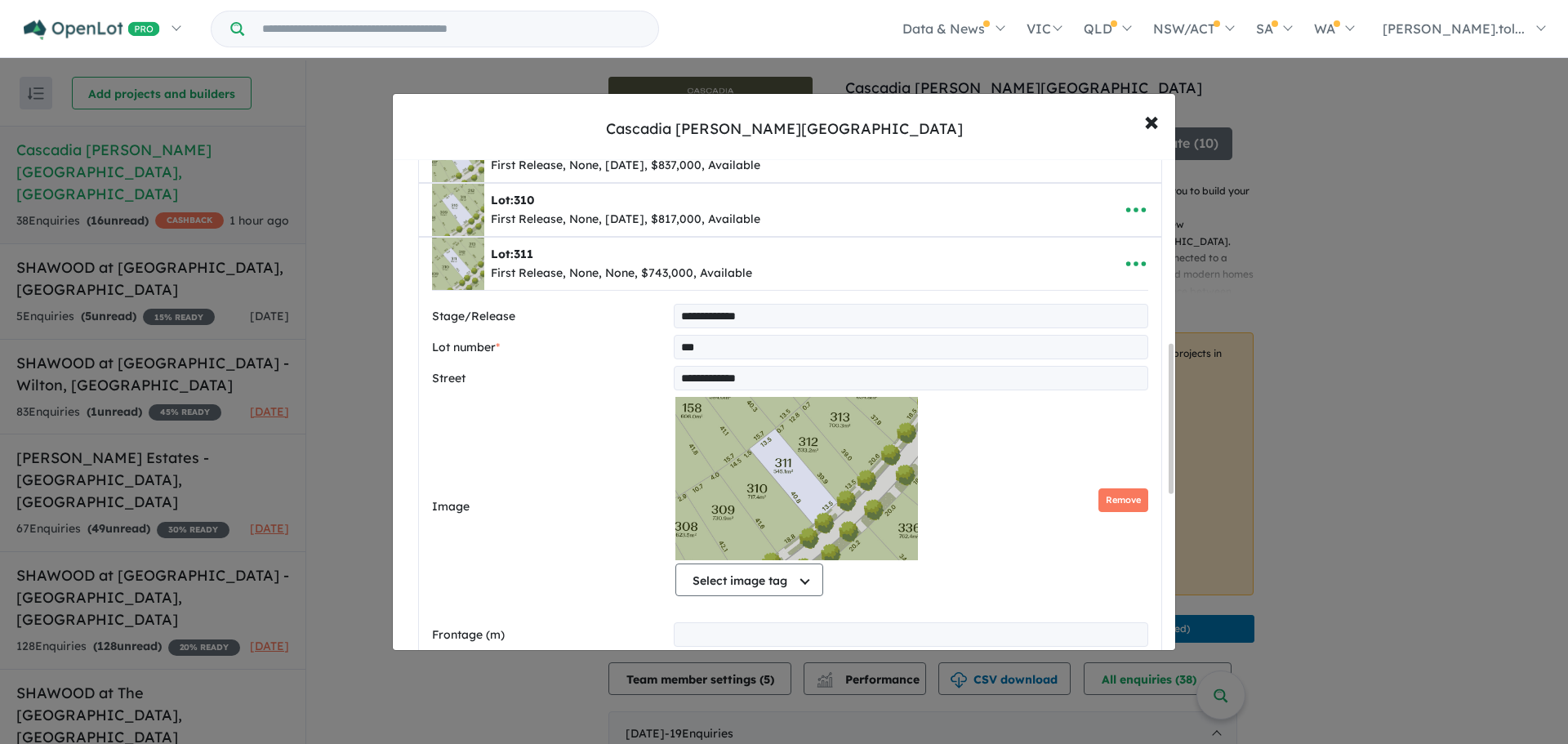
scroll to position [619, 0]
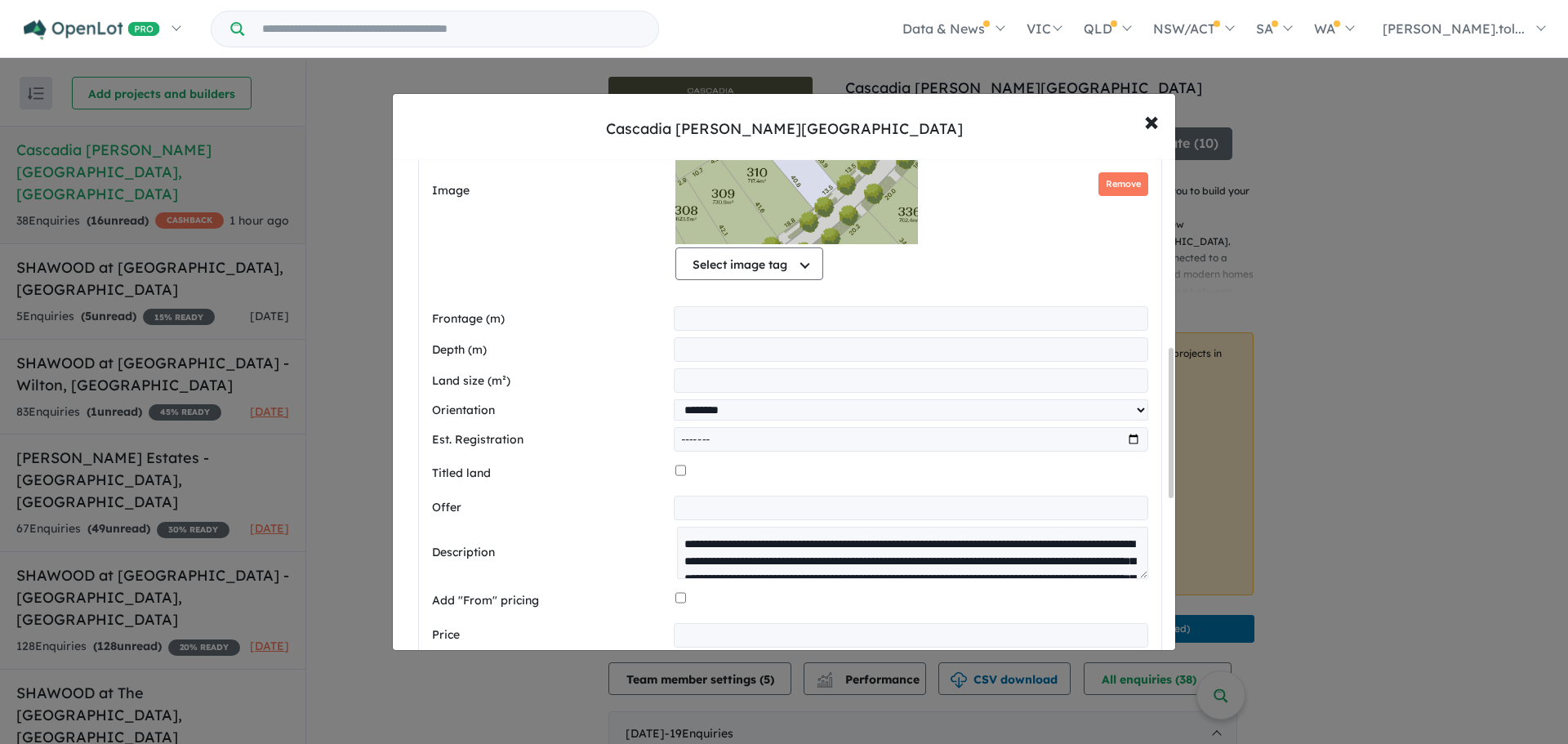
click at [1127, 438] on input "month" at bounding box center [911, 439] width 475 height 24
type input "*******"
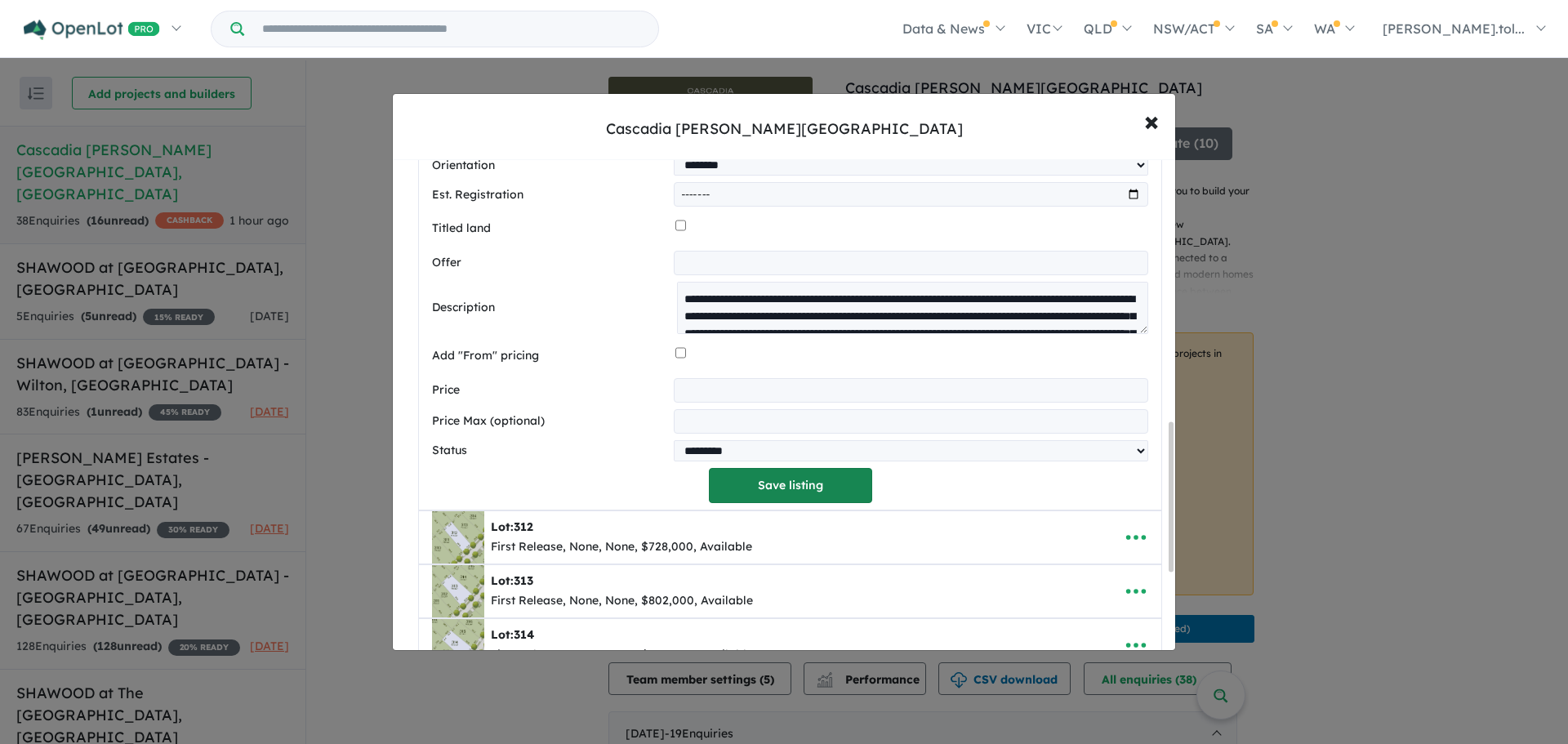
click at [749, 483] on button "Save listing" at bounding box center [790, 486] width 163 height 36
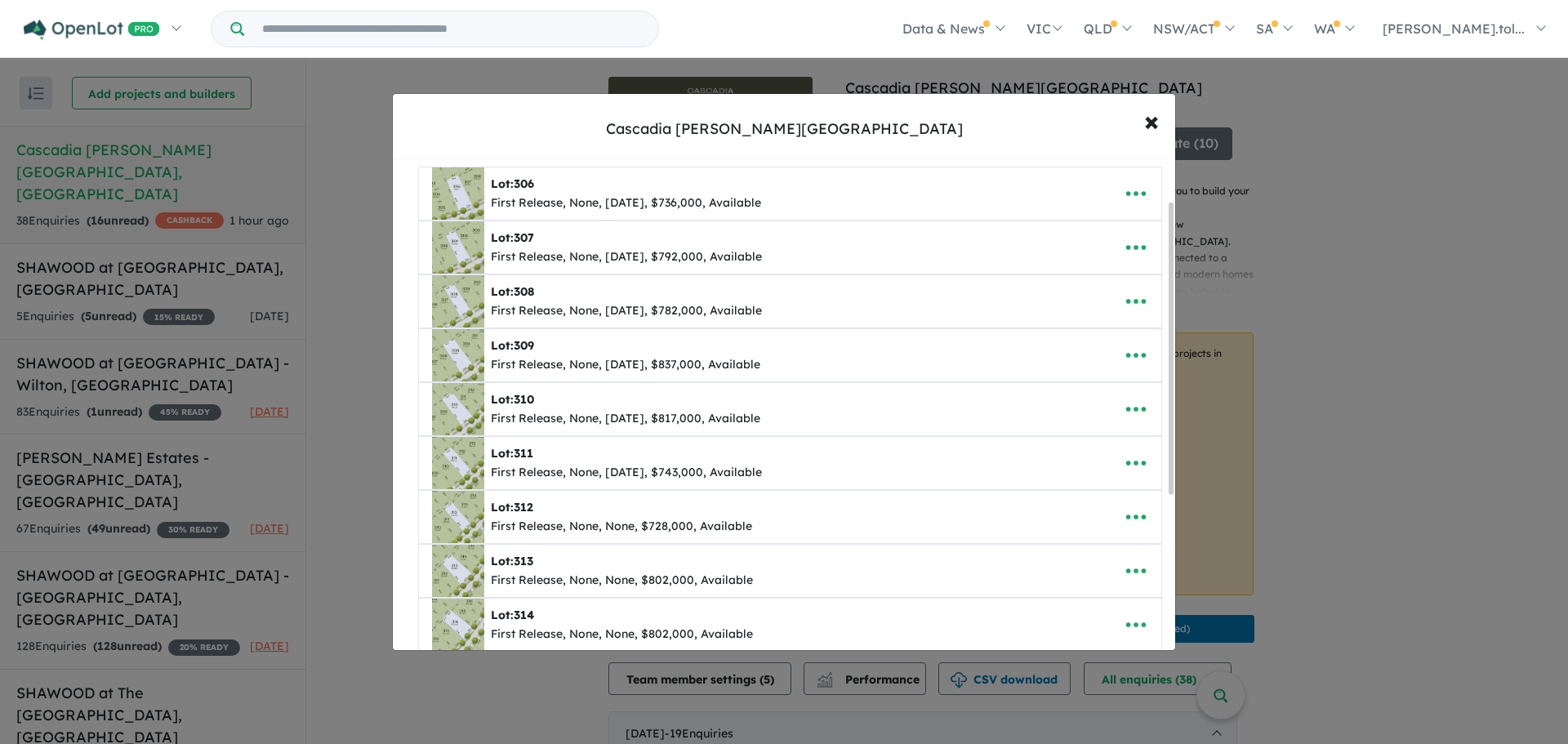
scroll to position [327, 0]
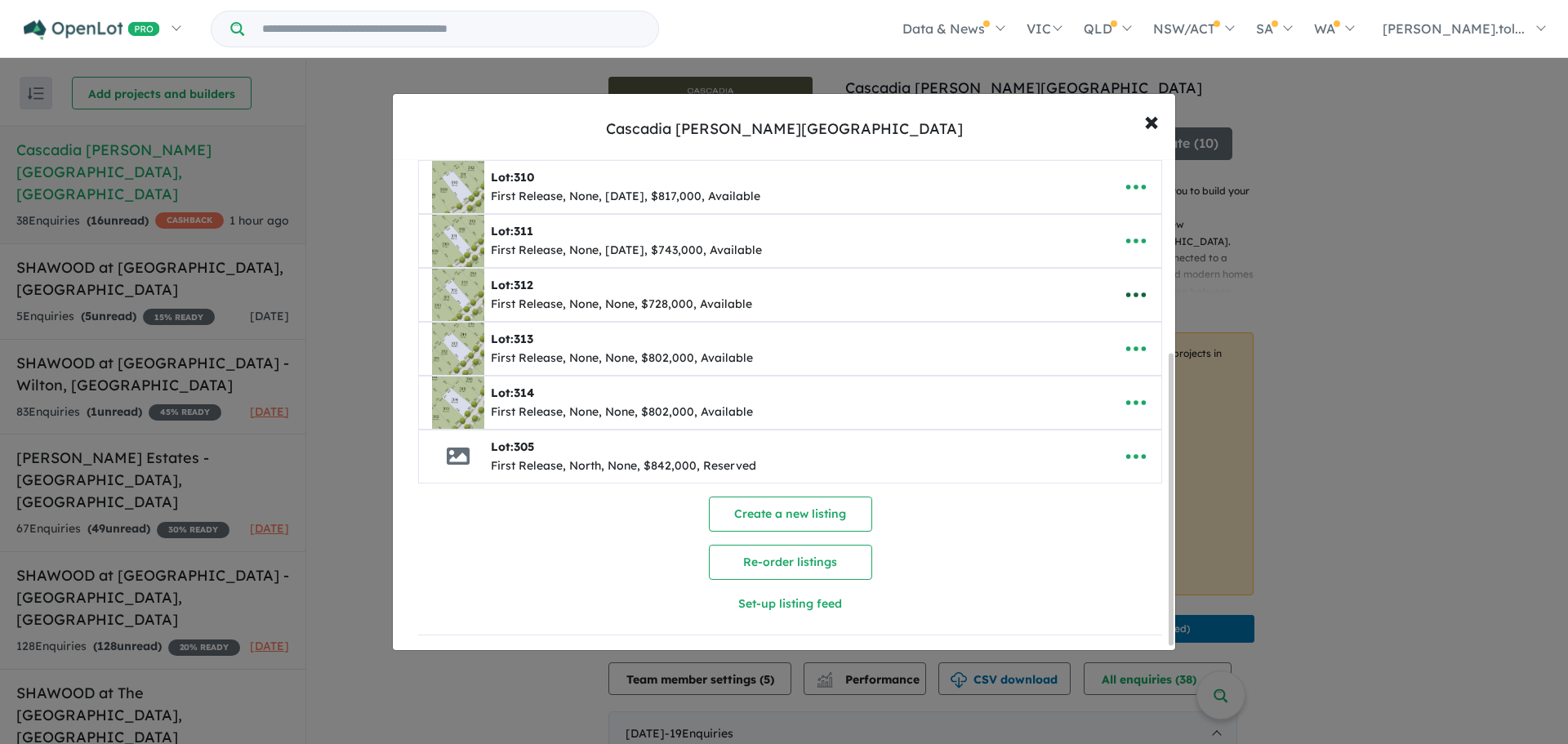
click at [1128, 295] on icon "button" at bounding box center [1136, 295] width 24 height 24
click at [1104, 326] on link "Edit" at bounding box center [1099, 335] width 121 height 37
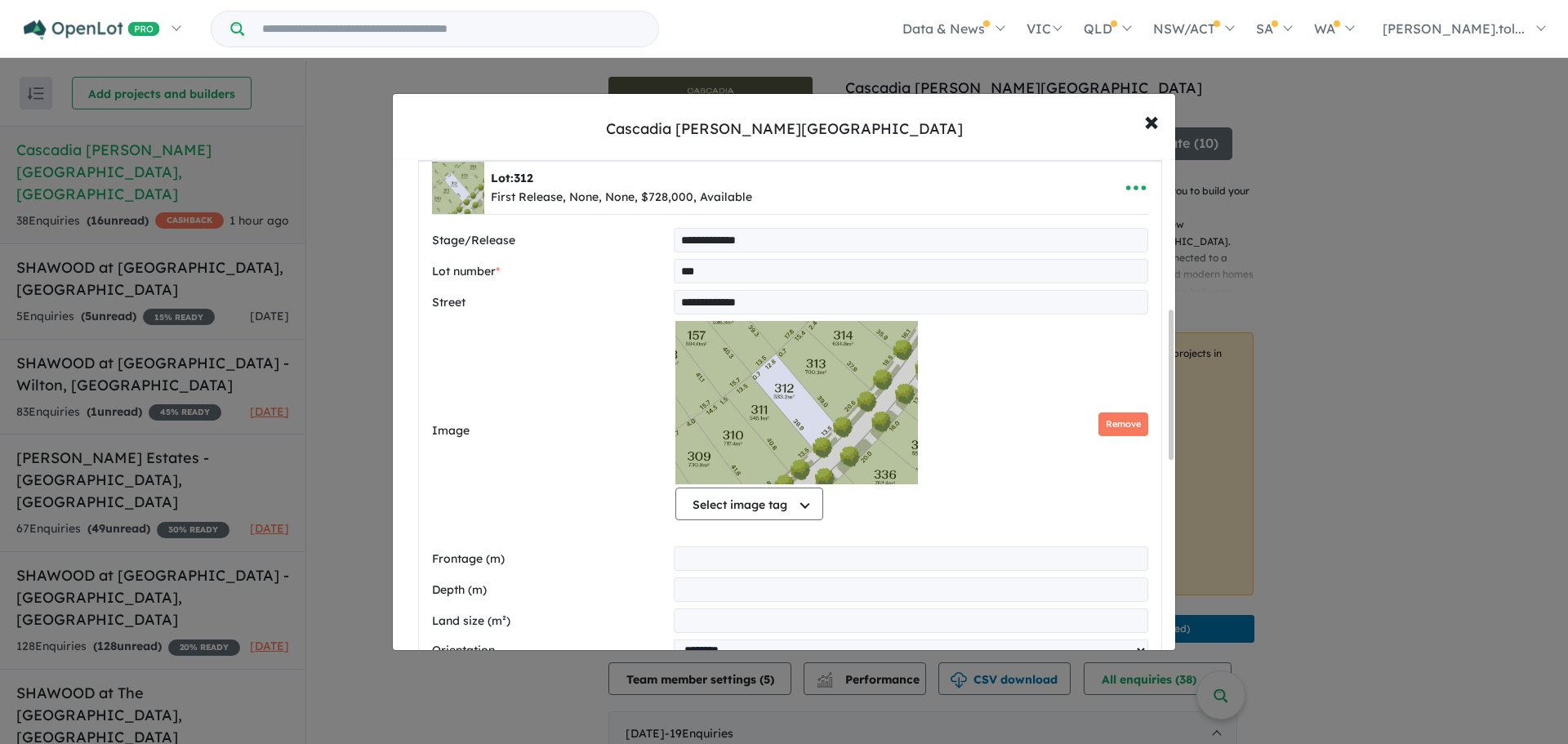
scroll to position [673, 0]
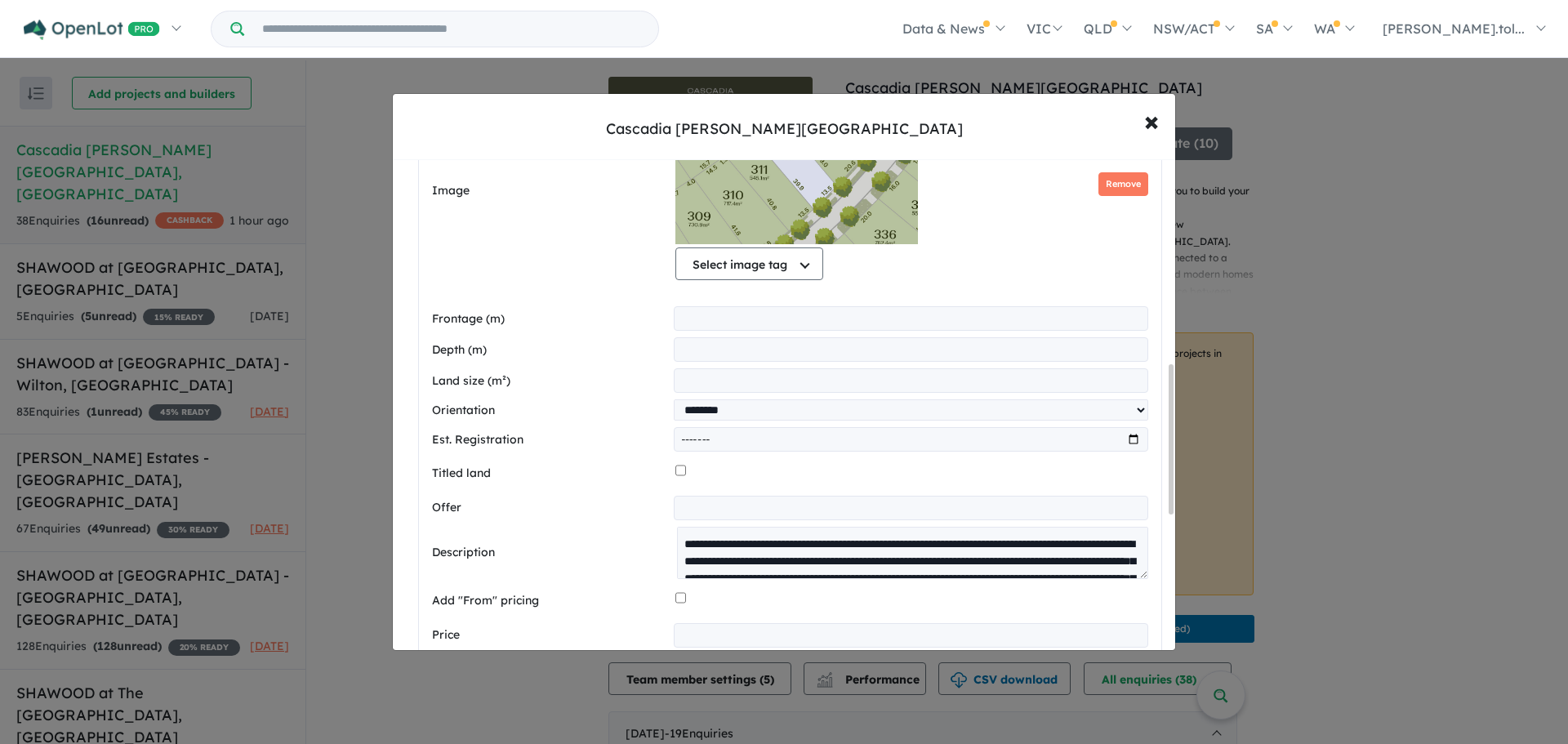
click at [1133, 438] on input "month" at bounding box center [911, 439] width 475 height 24
type input "*******"
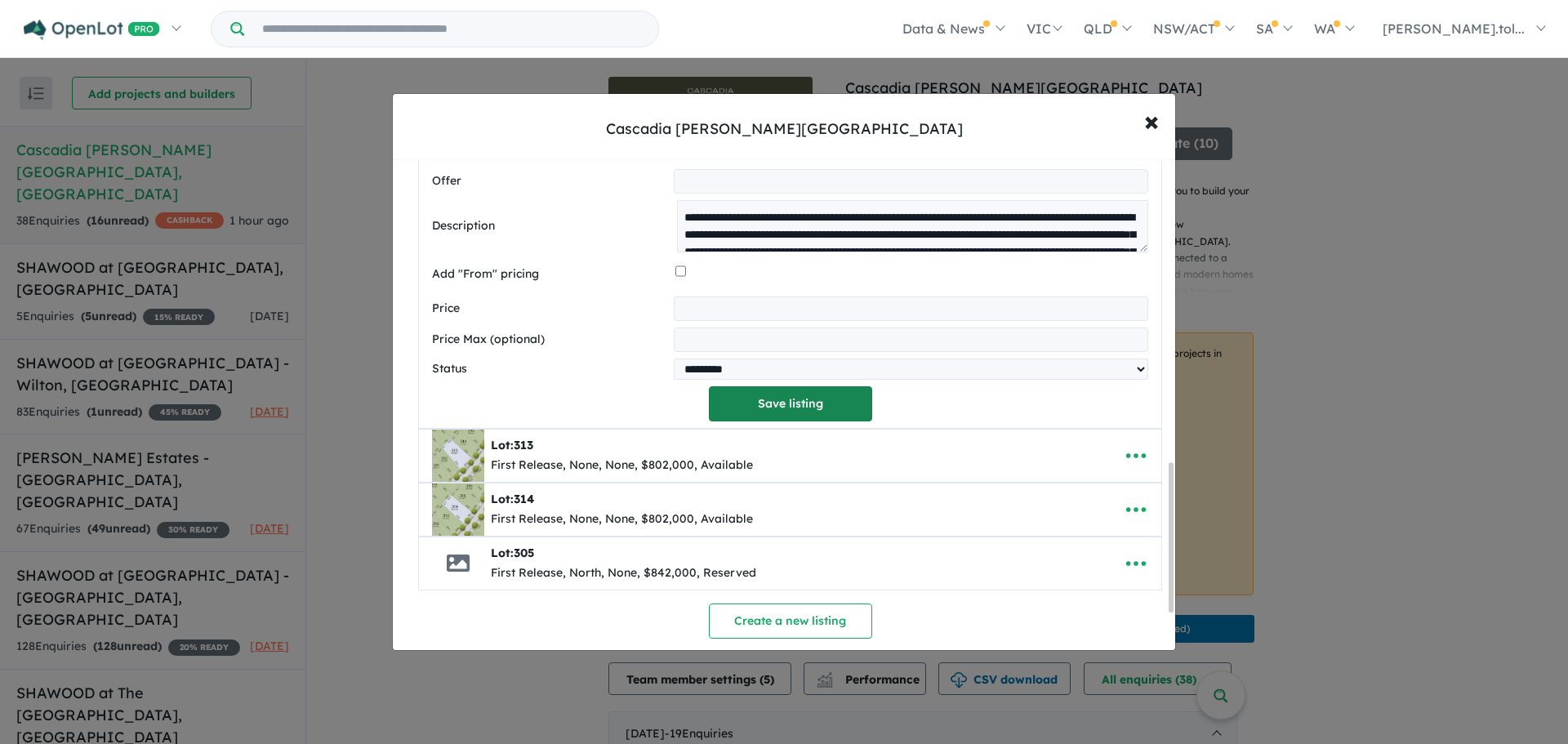
click at [768, 414] on button "Save listing" at bounding box center [790, 404] width 163 height 36
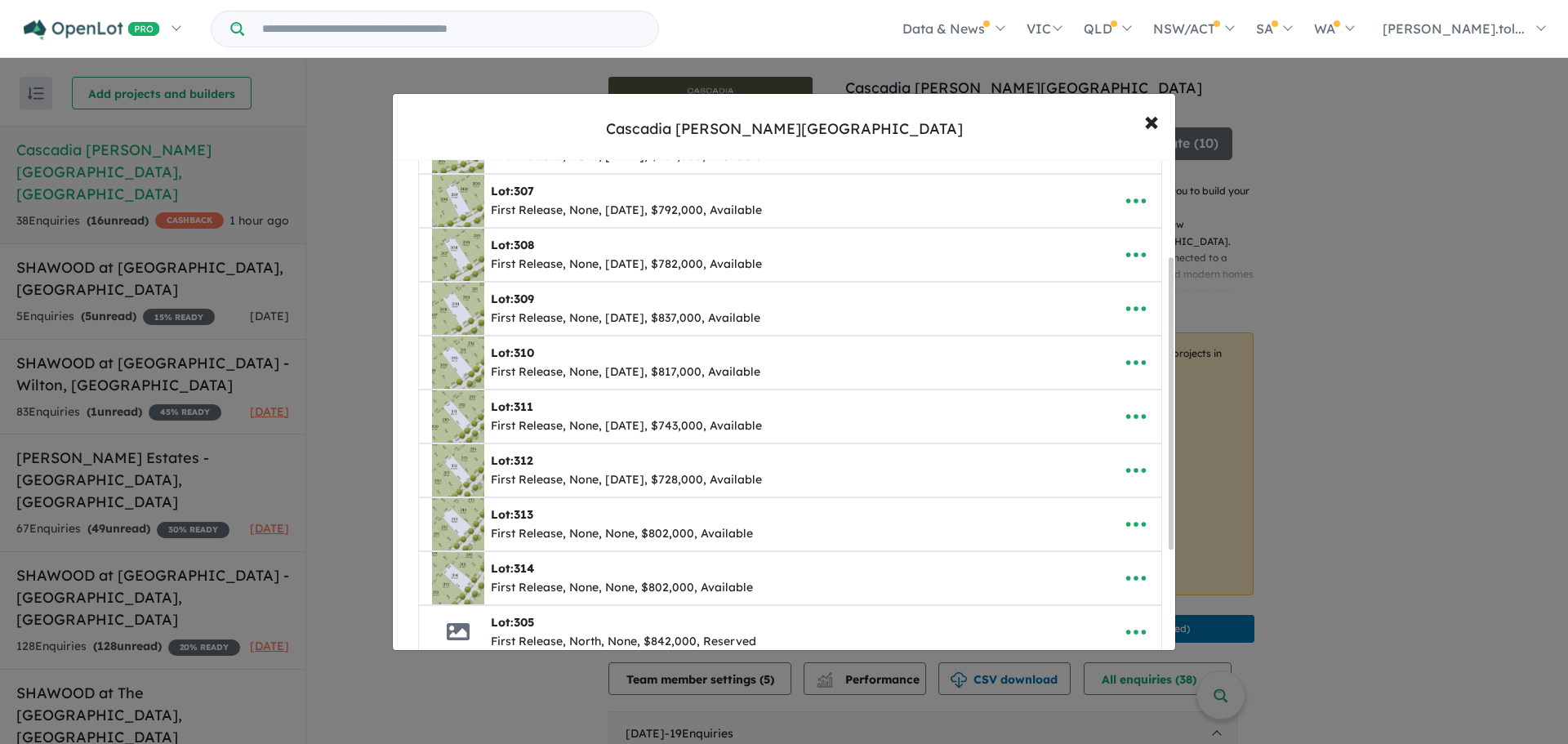
scroll to position [163, 0]
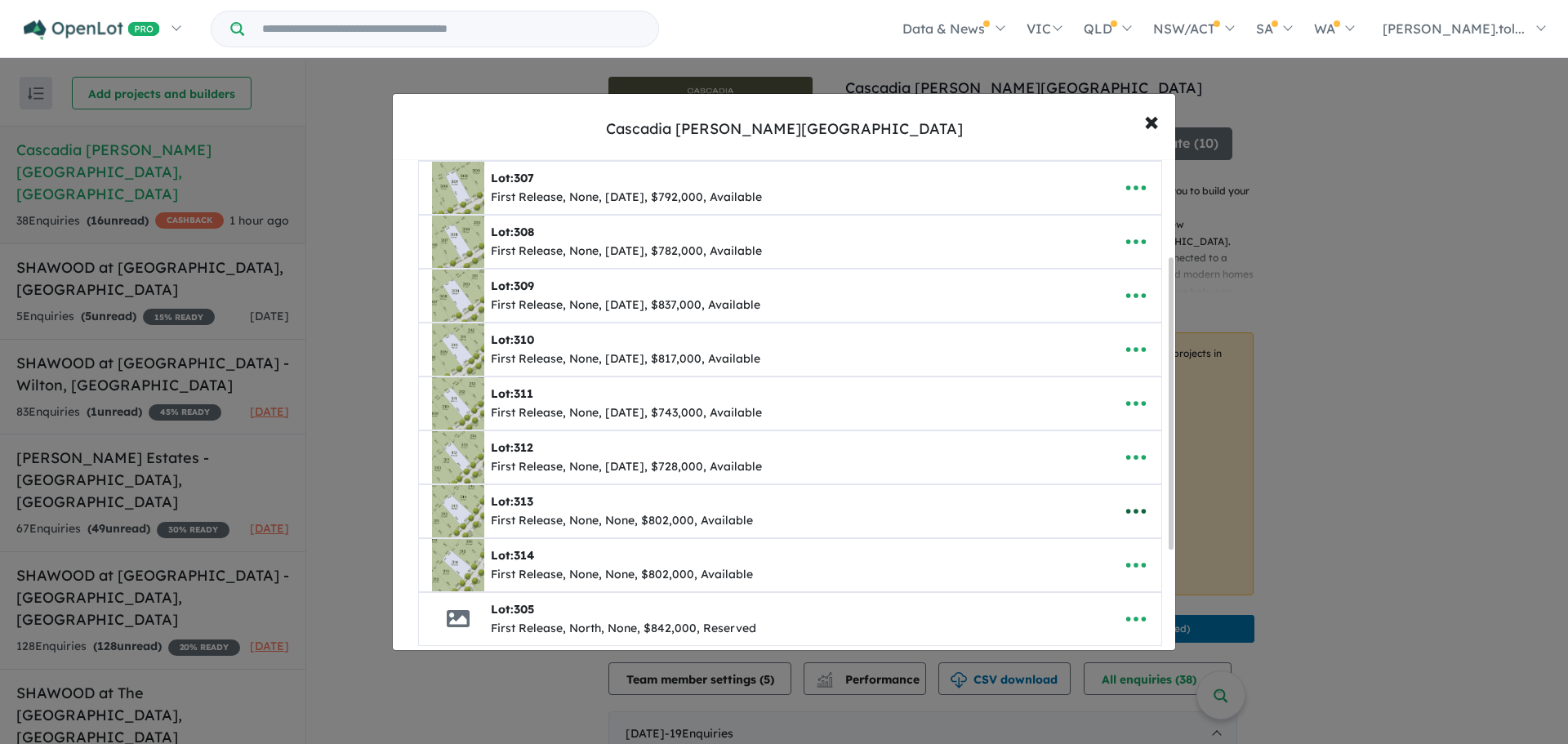
click at [1129, 508] on icon "button" at bounding box center [1136, 511] width 24 height 24
click at [1118, 545] on link "Edit" at bounding box center [1099, 551] width 121 height 37
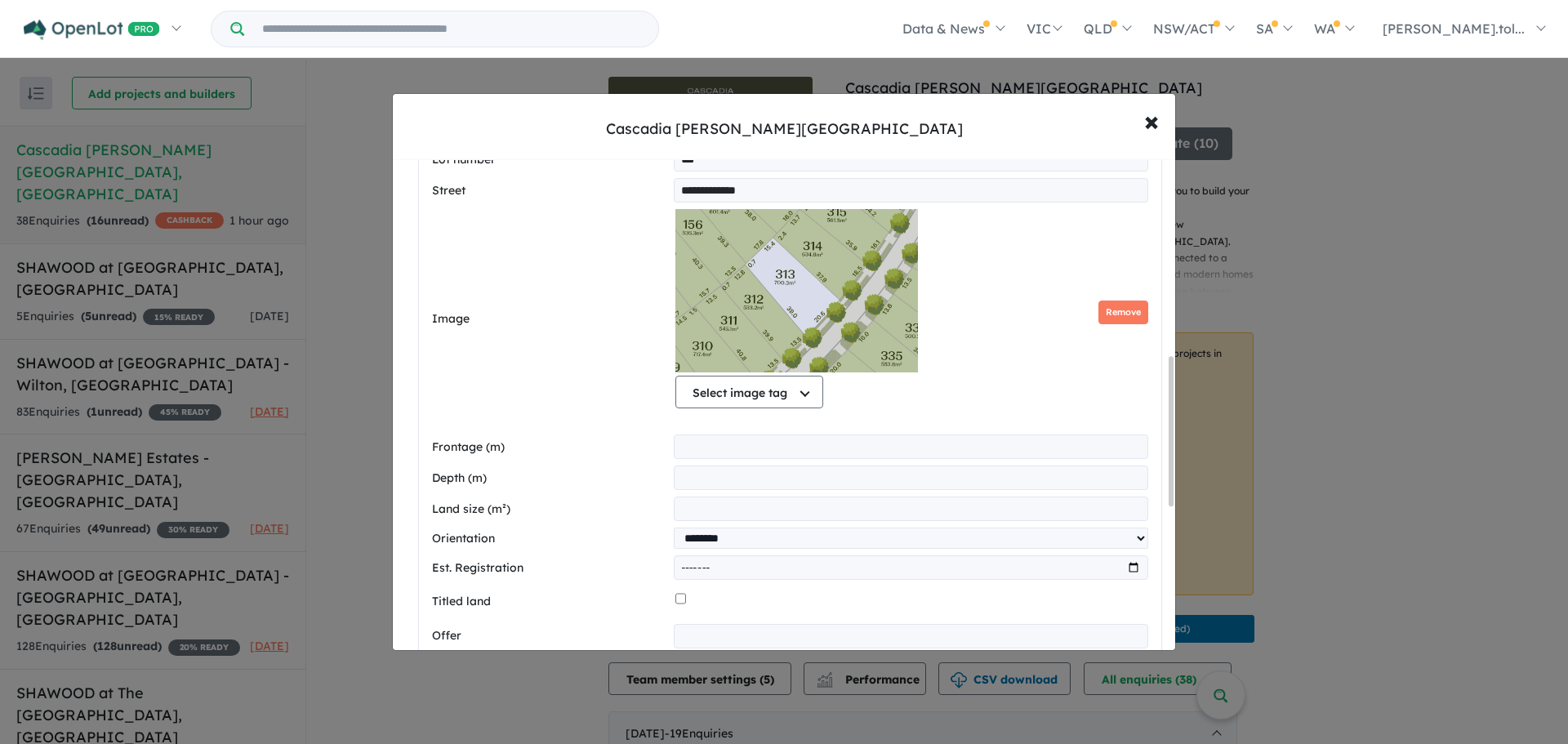
scroll to position [816, 0]
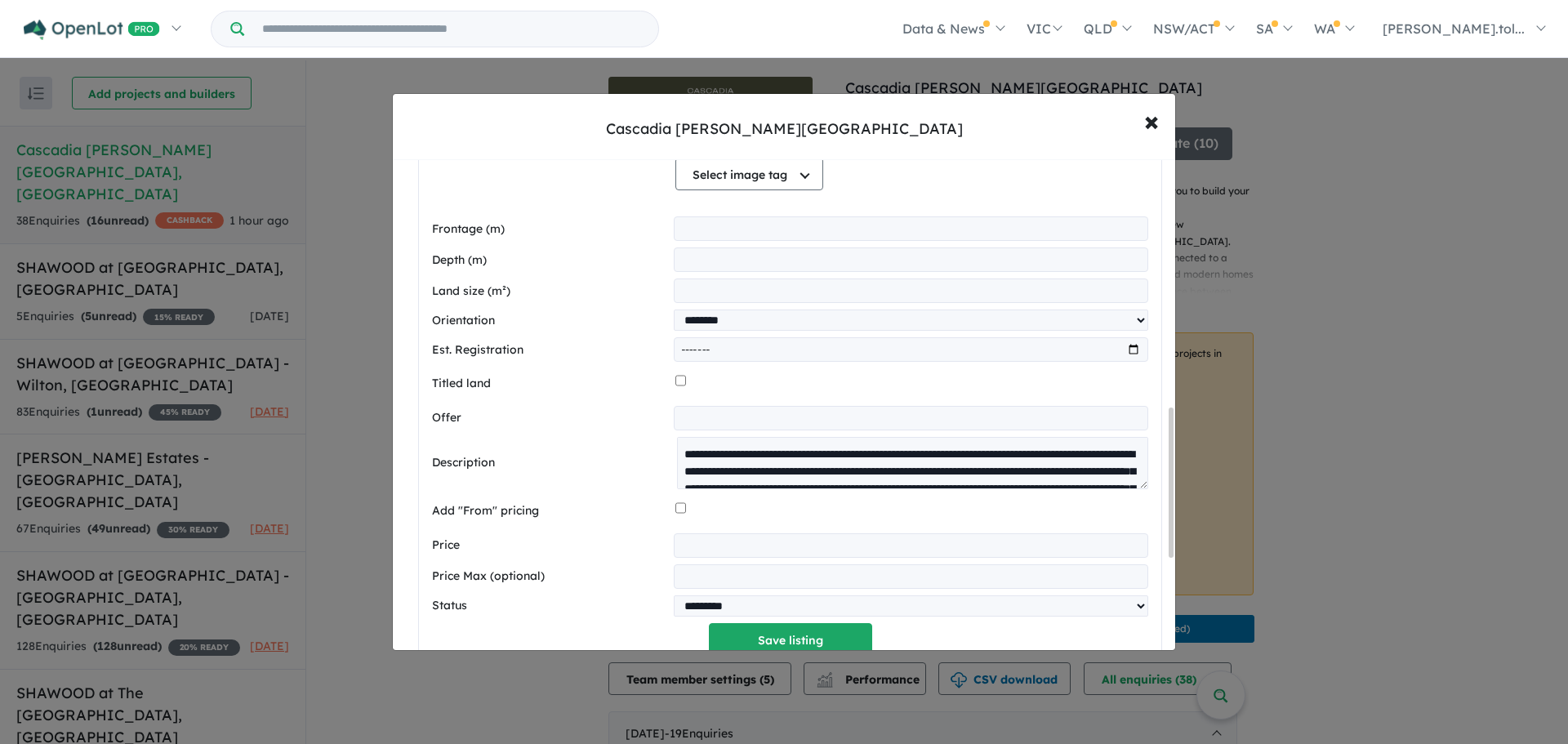
click at [1126, 352] on input "month" at bounding box center [911, 349] width 475 height 24
type input "*******"
click at [779, 634] on button "Save listing" at bounding box center [790, 641] width 163 height 36
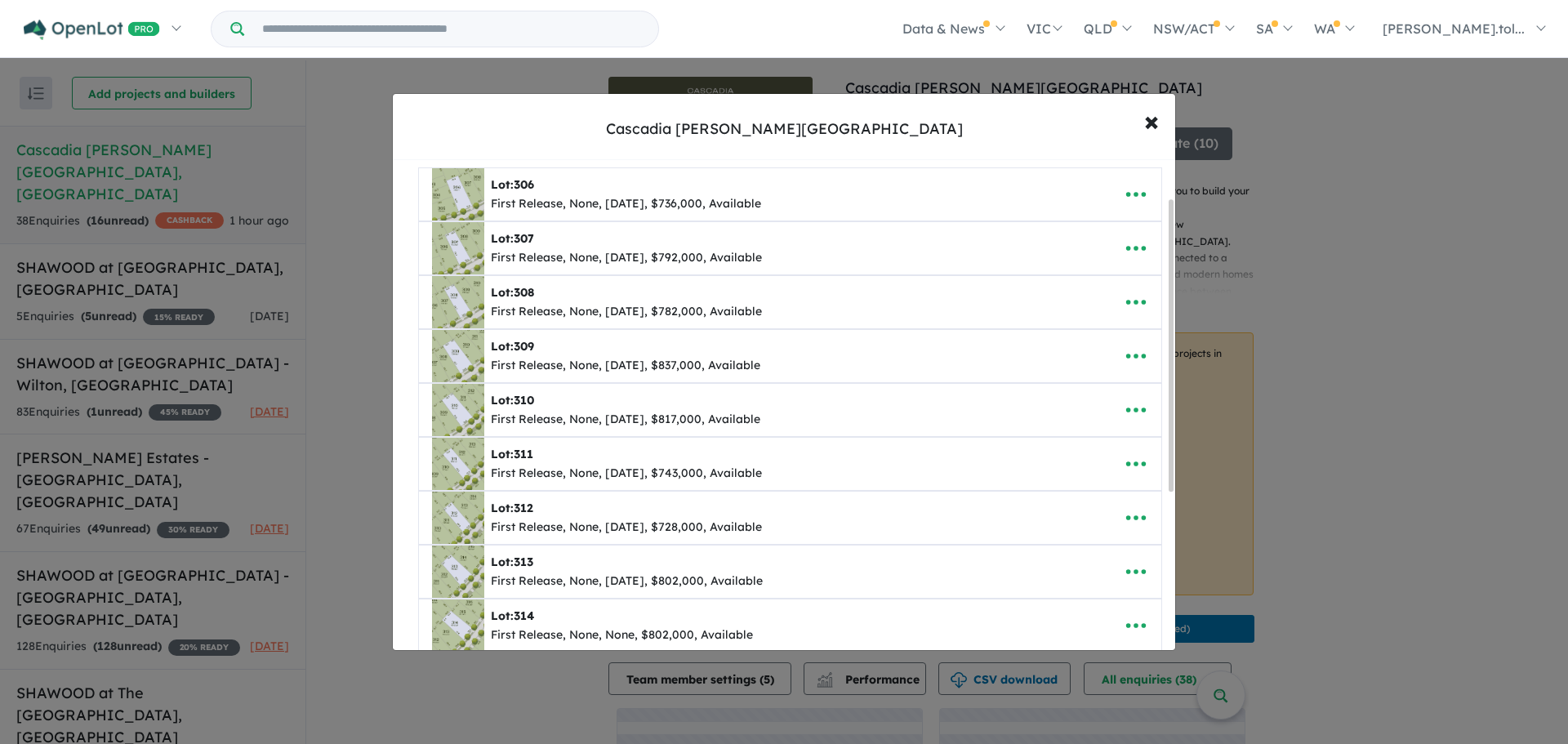
scroll to position [330, 0]
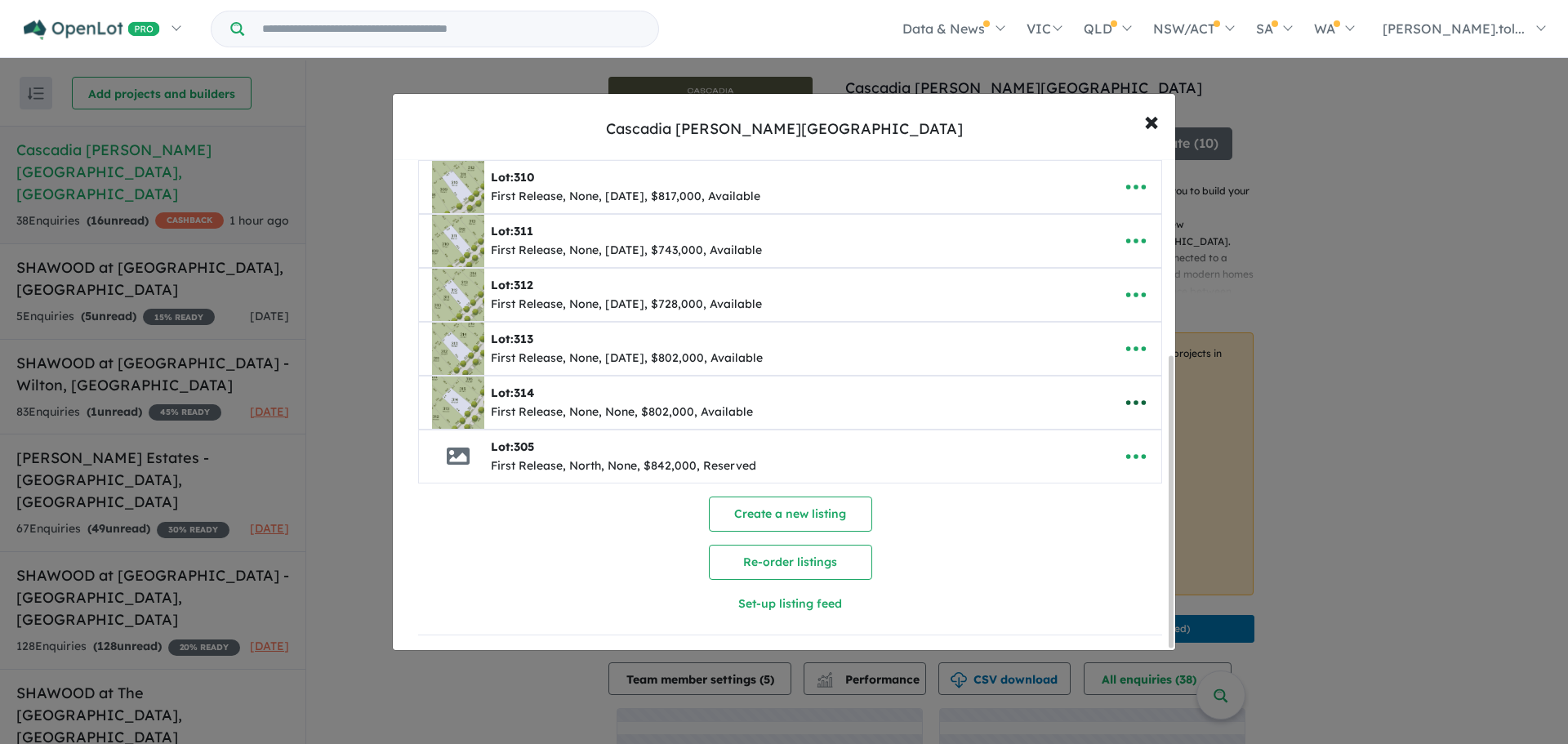
click at [1127, 398] on icon "button" at bounding box center [1136, 402] width 24 height 24
click at [1104, 440] on link "Edit" at bounding box center [1099, 443] width 121 height 37
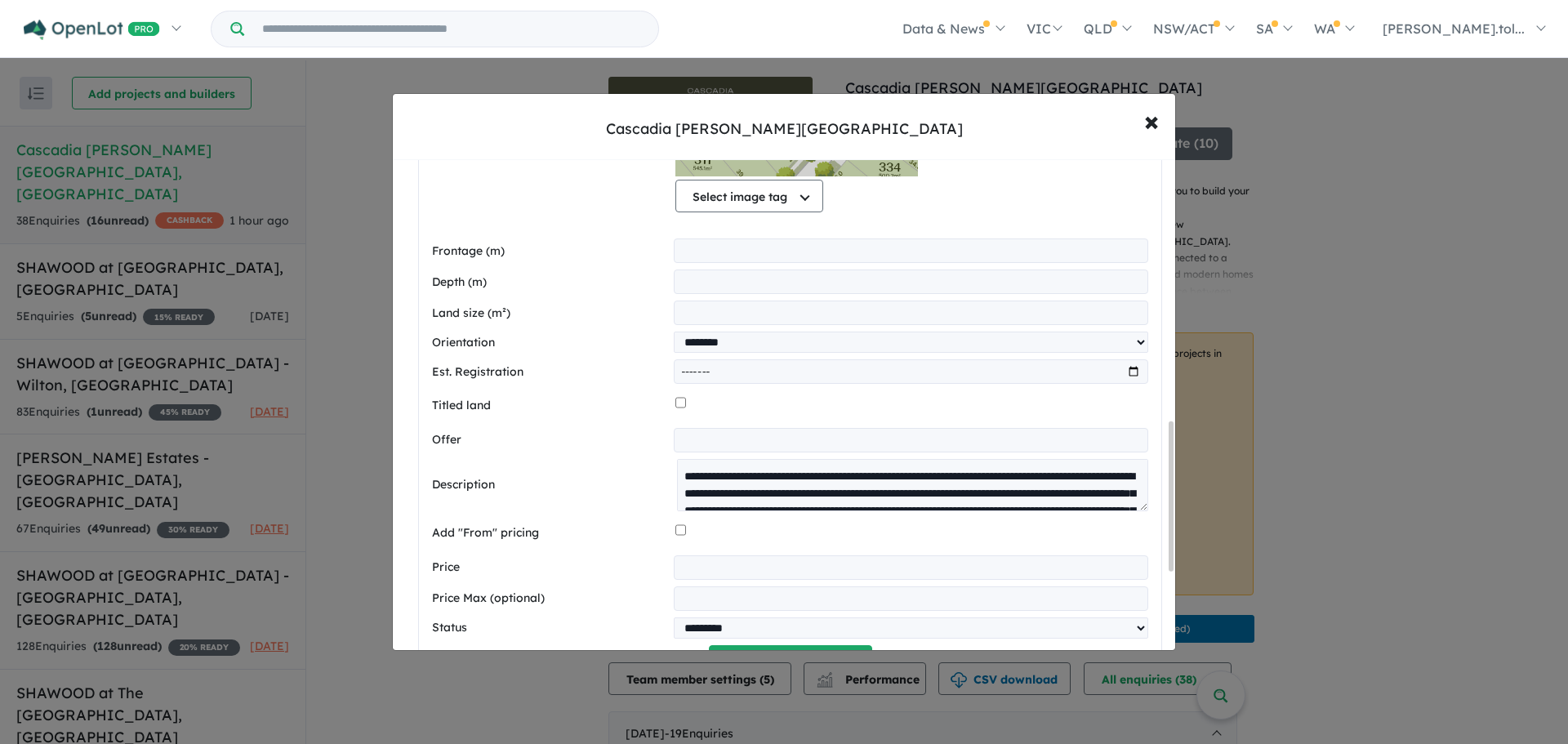
scroll to position [862, 0]
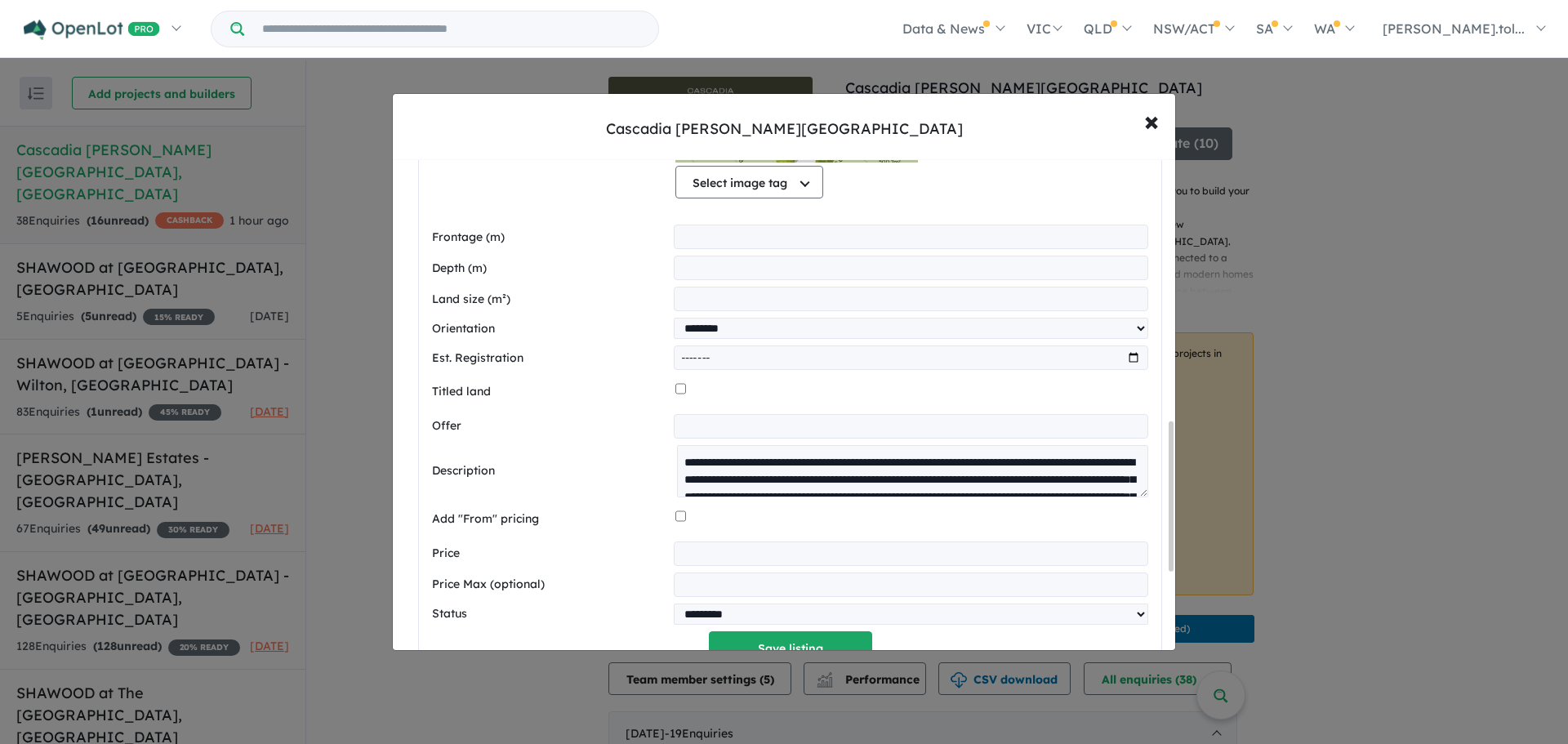
click at [1127, 357] on input "month" at bounding box center [911, 357] width 475 height 24
type input "*******"
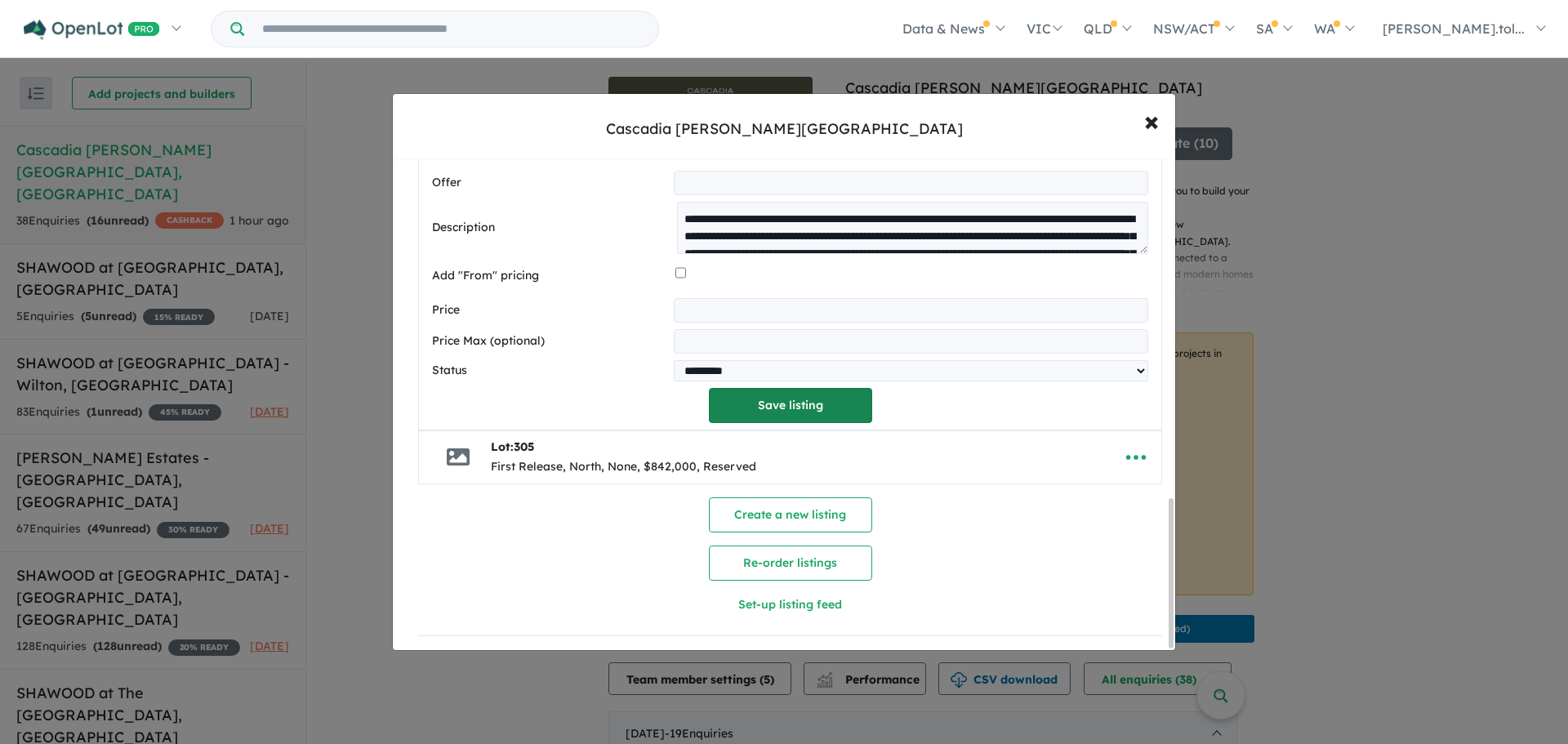
click at [732, 401] on button "Save listing" at bounding box center [790, 405] width 163 height 36
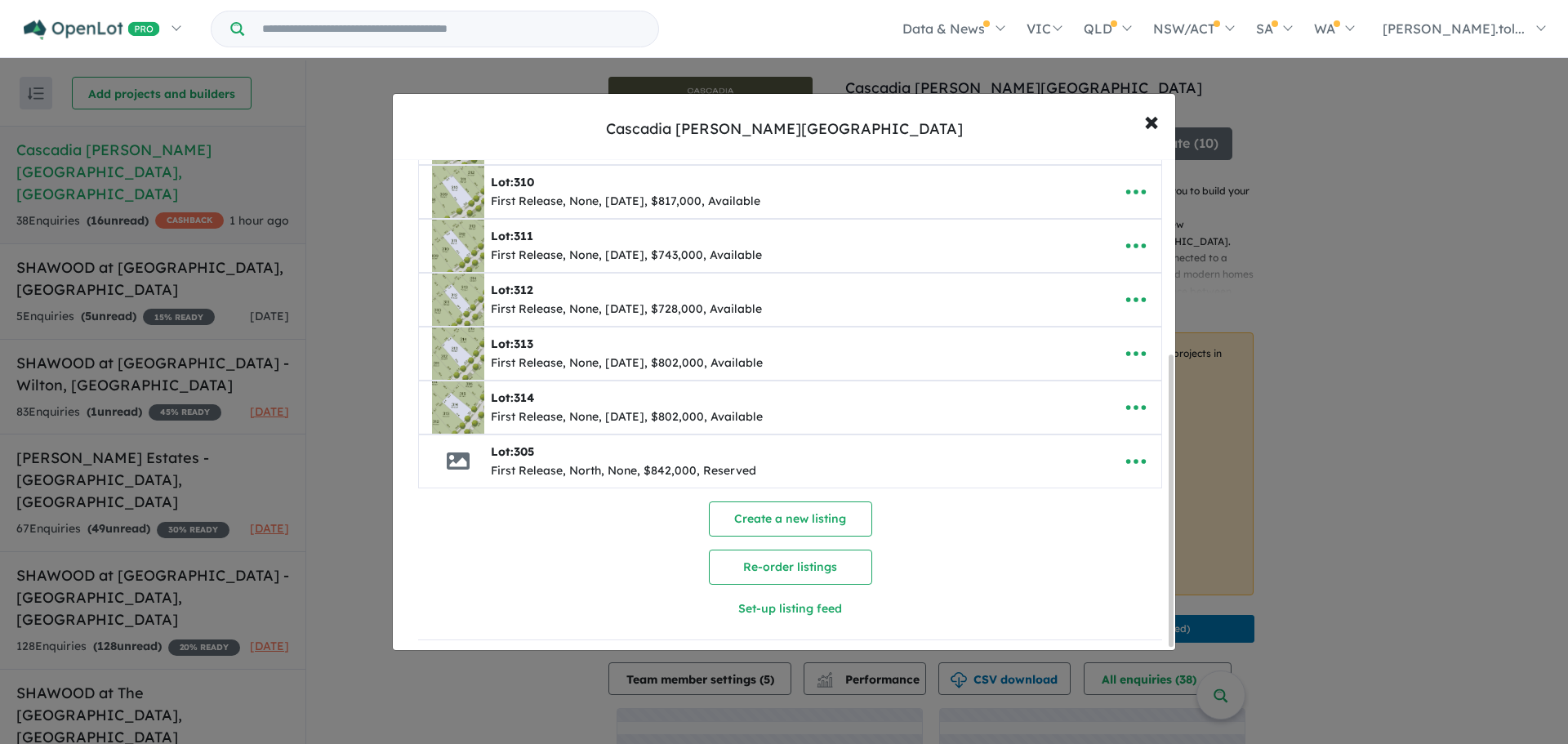
scroll to position [330, 0]
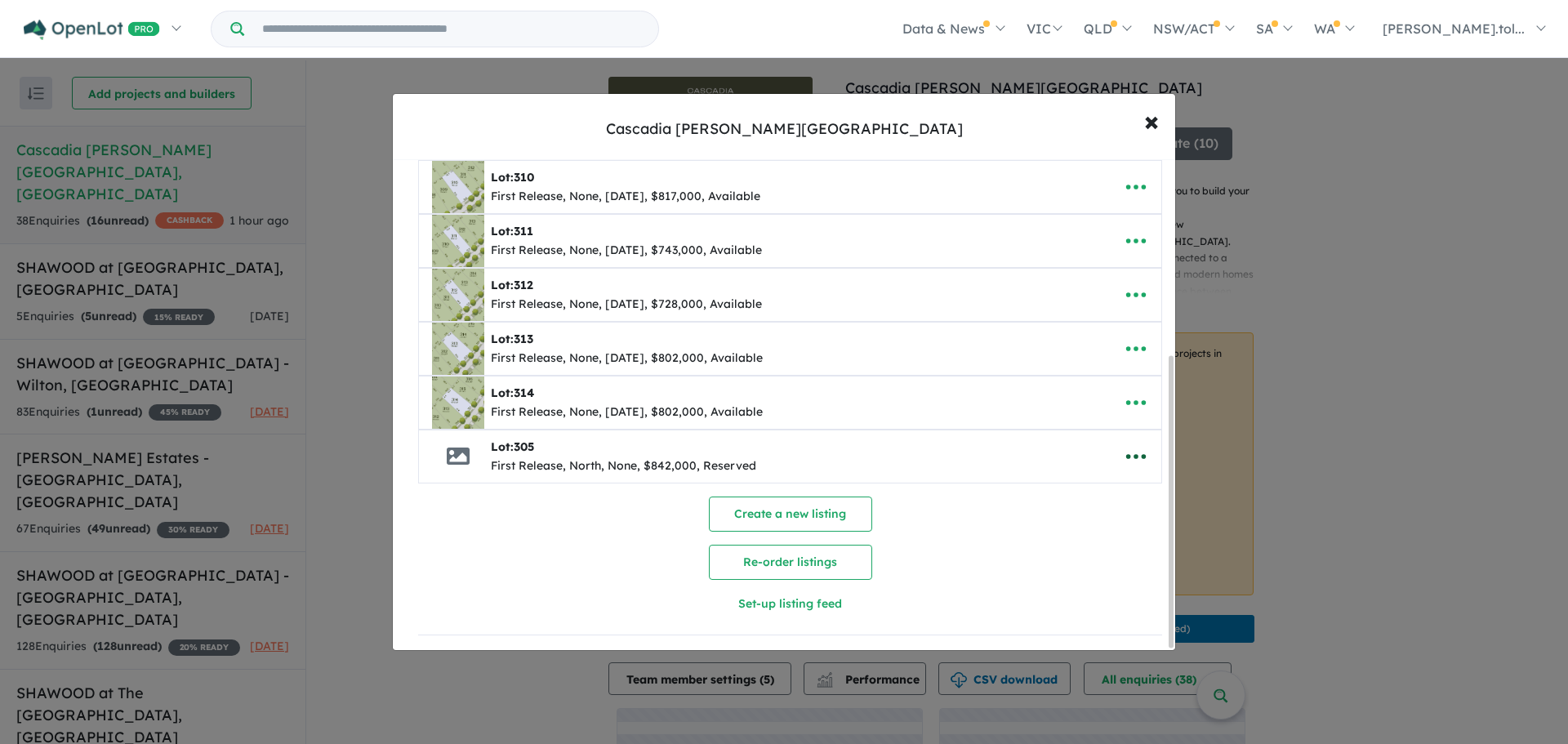
click at [1134, 445] on icon "button" at bounding box center [1136, 457] width 24 height 24
click at [1095, 490] on link "Edit" at bounding box center [1099, 496] width 121 height 37
select select "*****"
select select "********"
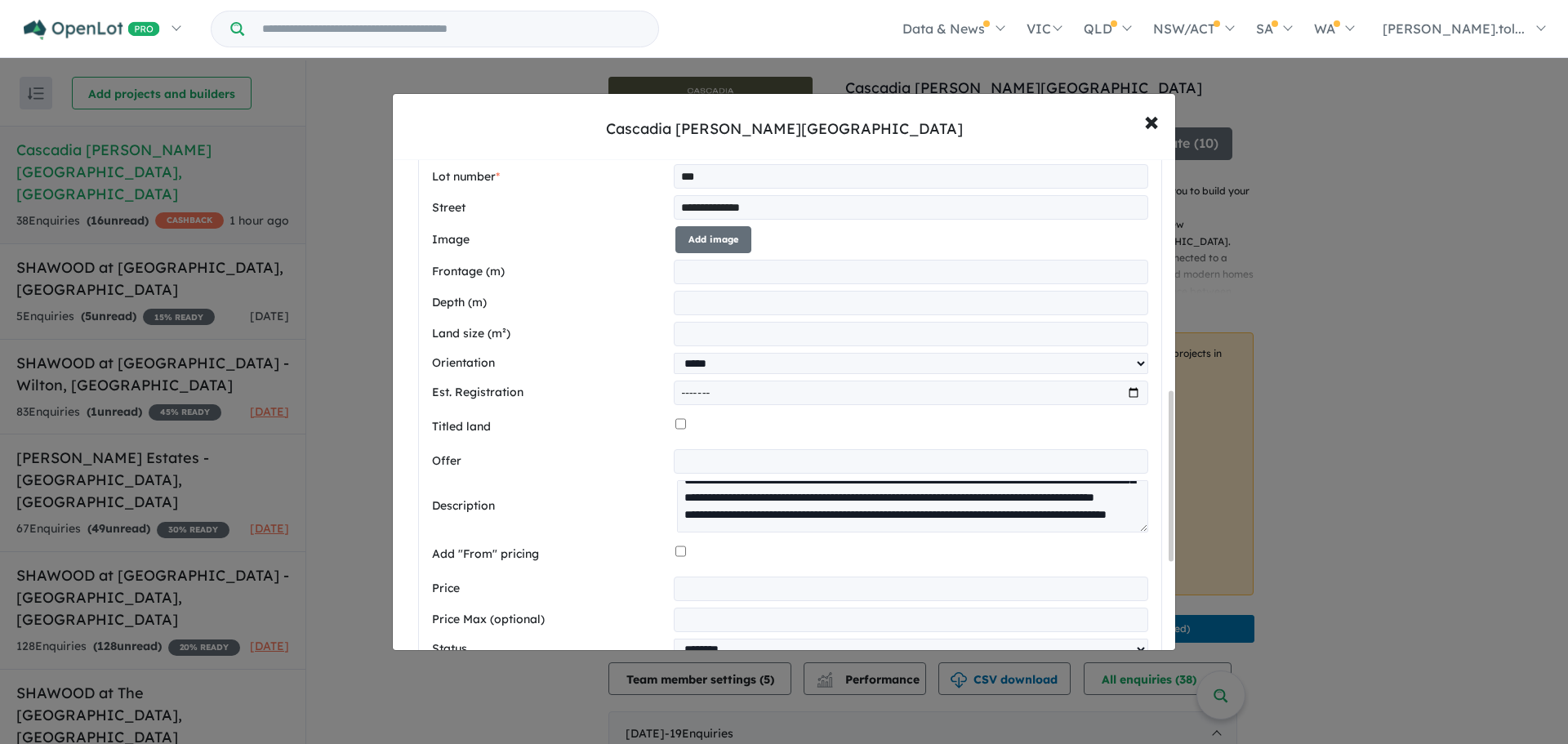
scroll to position [671, 0]
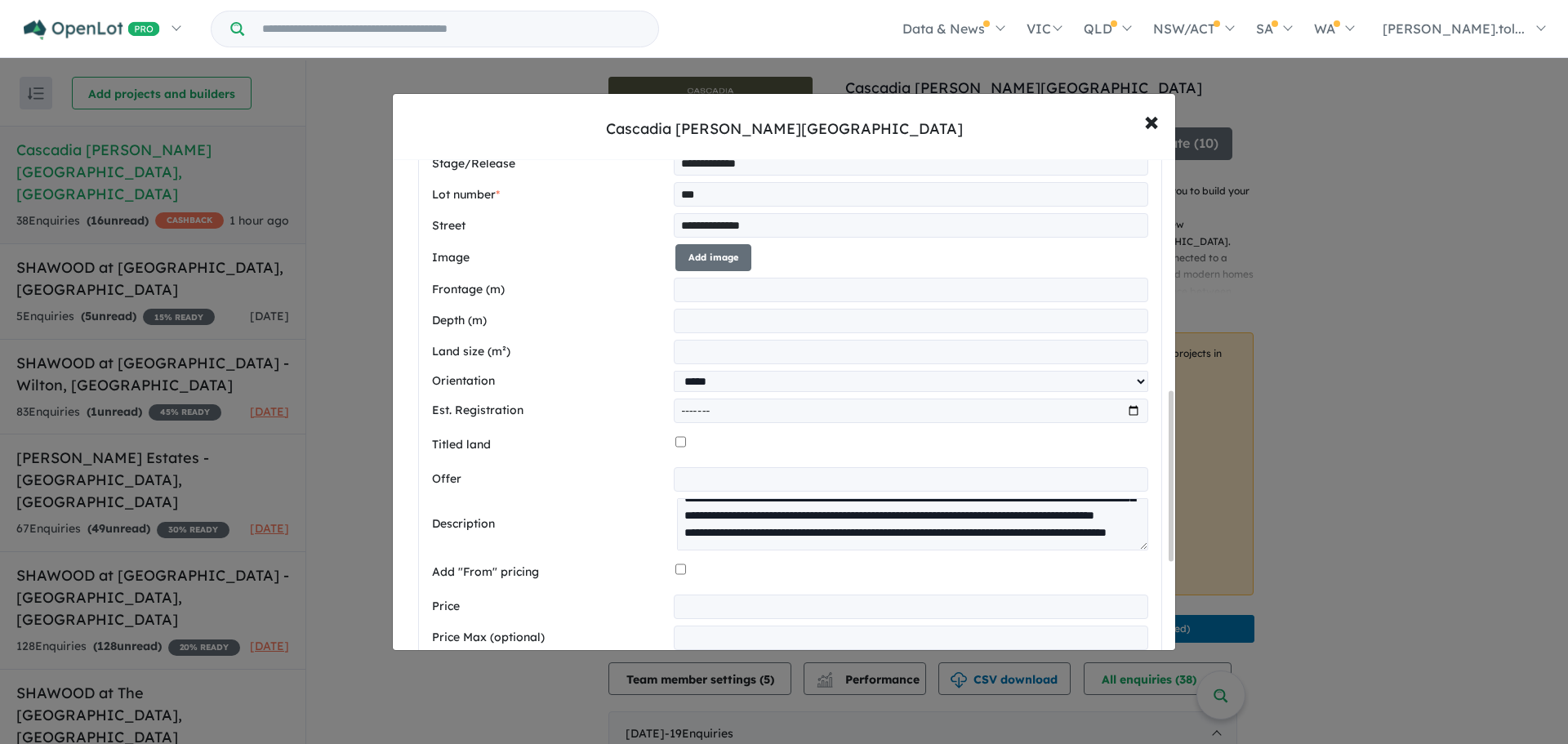
click at [1128, 412] on input "month" at bounding box center [911, 411] width 475 height 24
type input "*******"
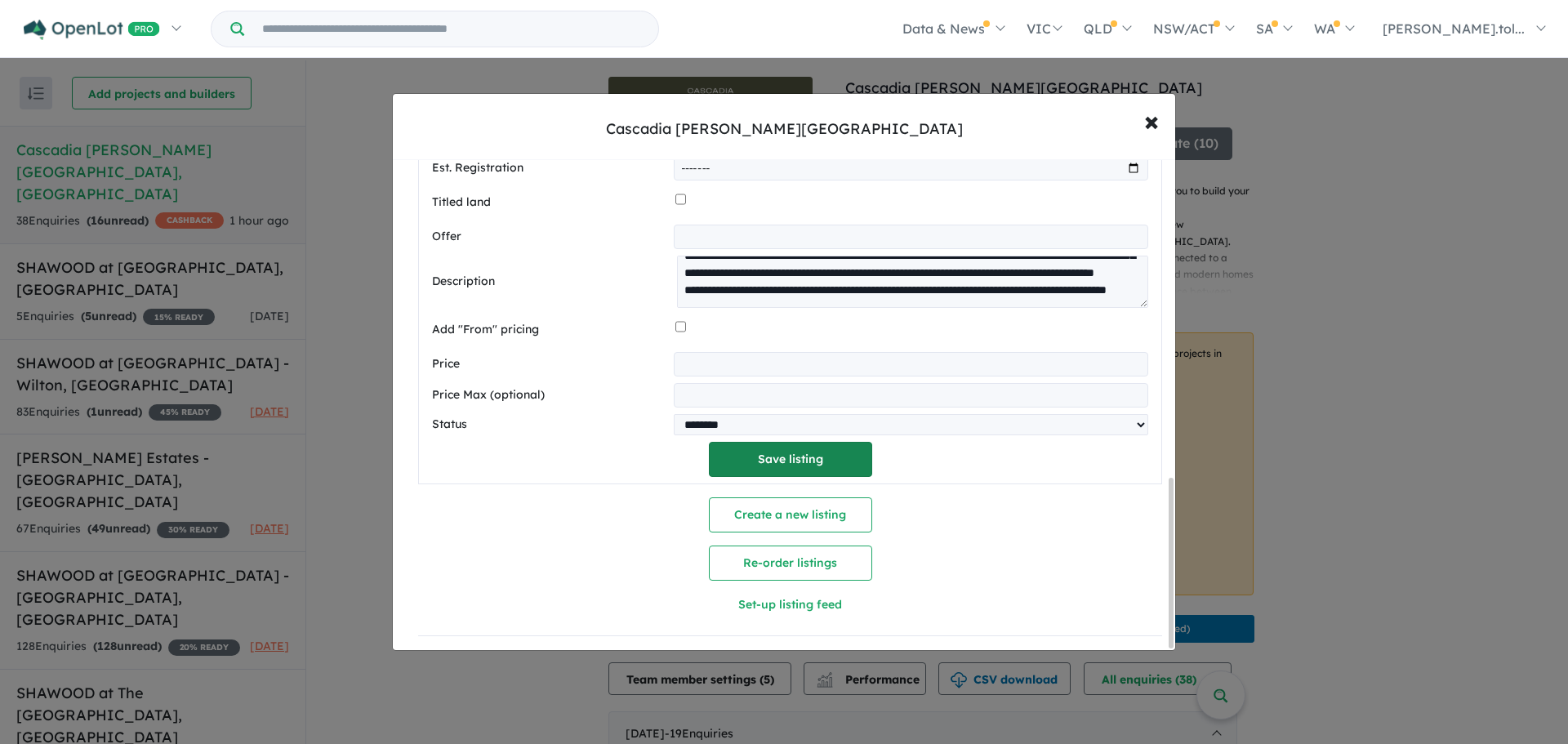
click at [780, 456] on button "Save listing" at bounding box center [790, 460] width 163 height 36
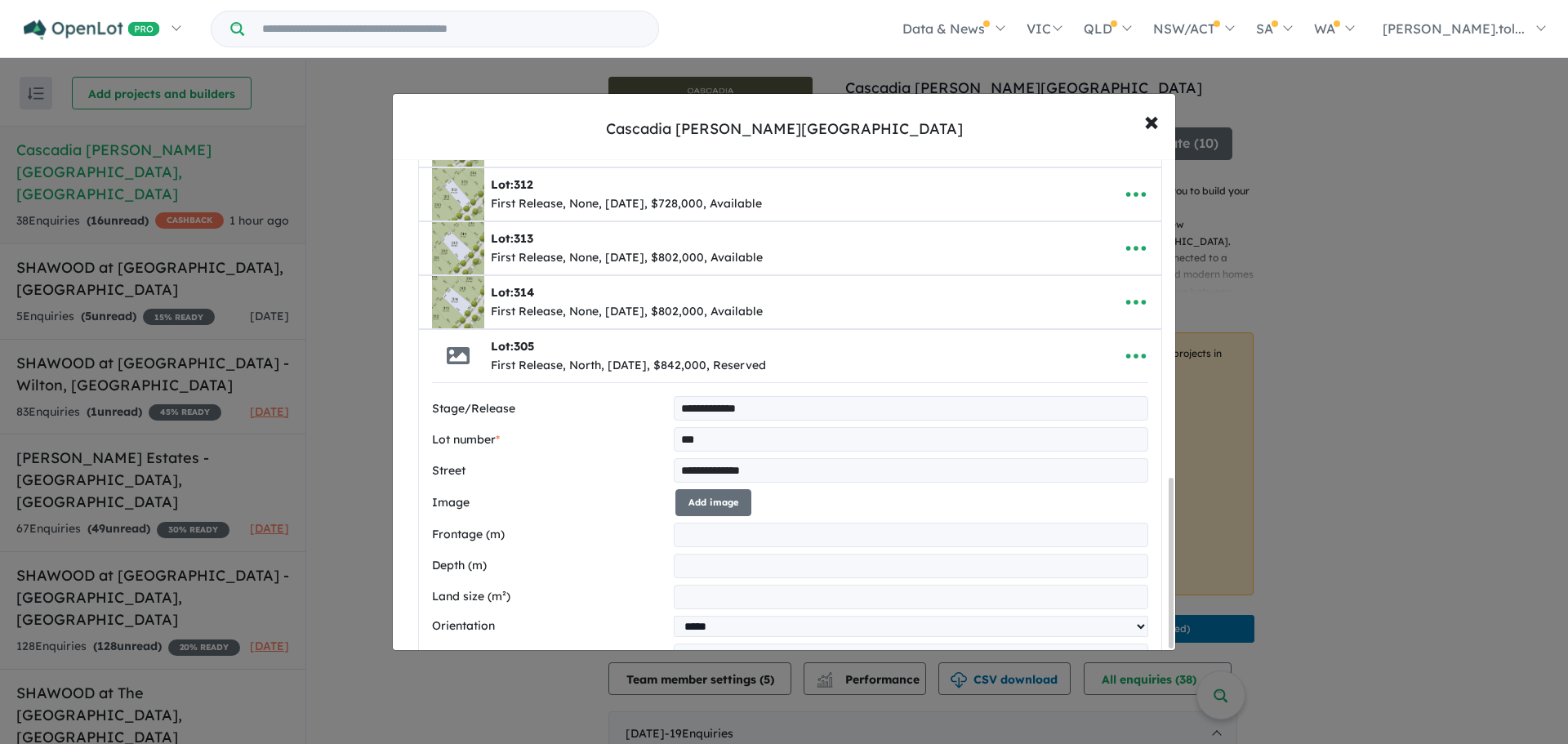
select select "*****"
select select "********"
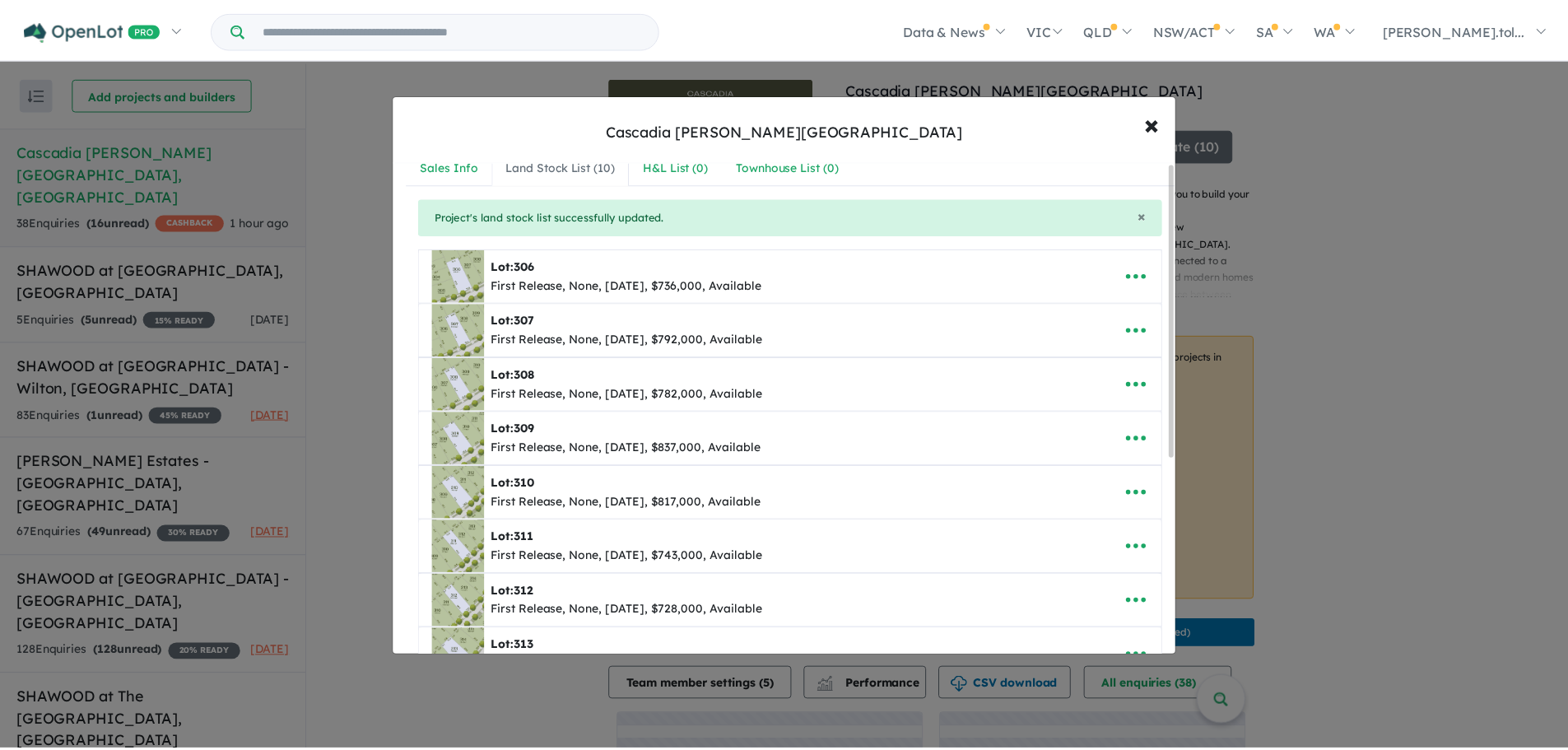
scroll to position [0, 0]
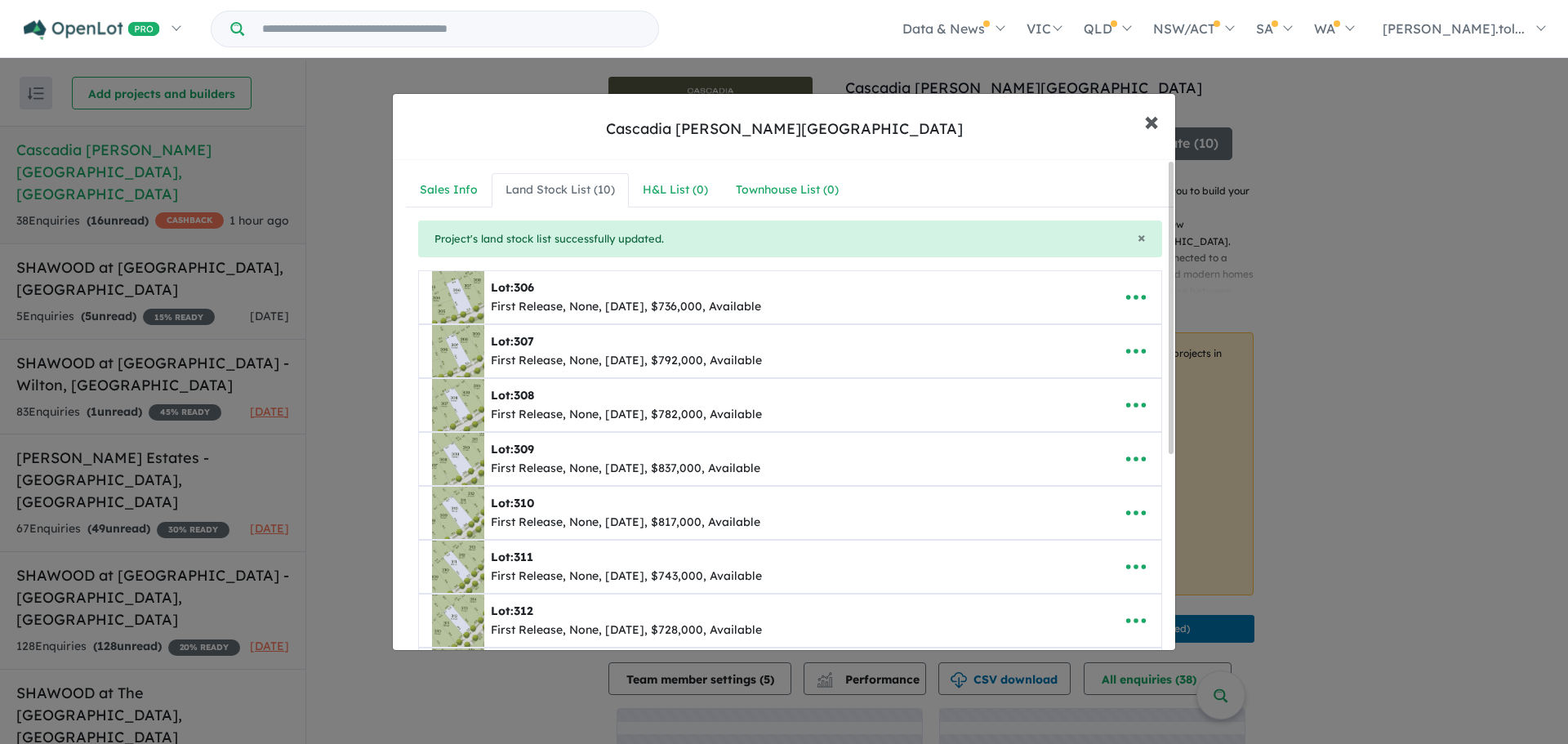
drag, startPoint x: 1148, startPoint y: 120, endPoint x: 1168, endPoint y: 77, distance: 47.4
click at [1148, 120] on span "×" at bounding box center [1151, 121] width 15 height 36
